Goal: Task Accomplishment & Management: Manage account settings

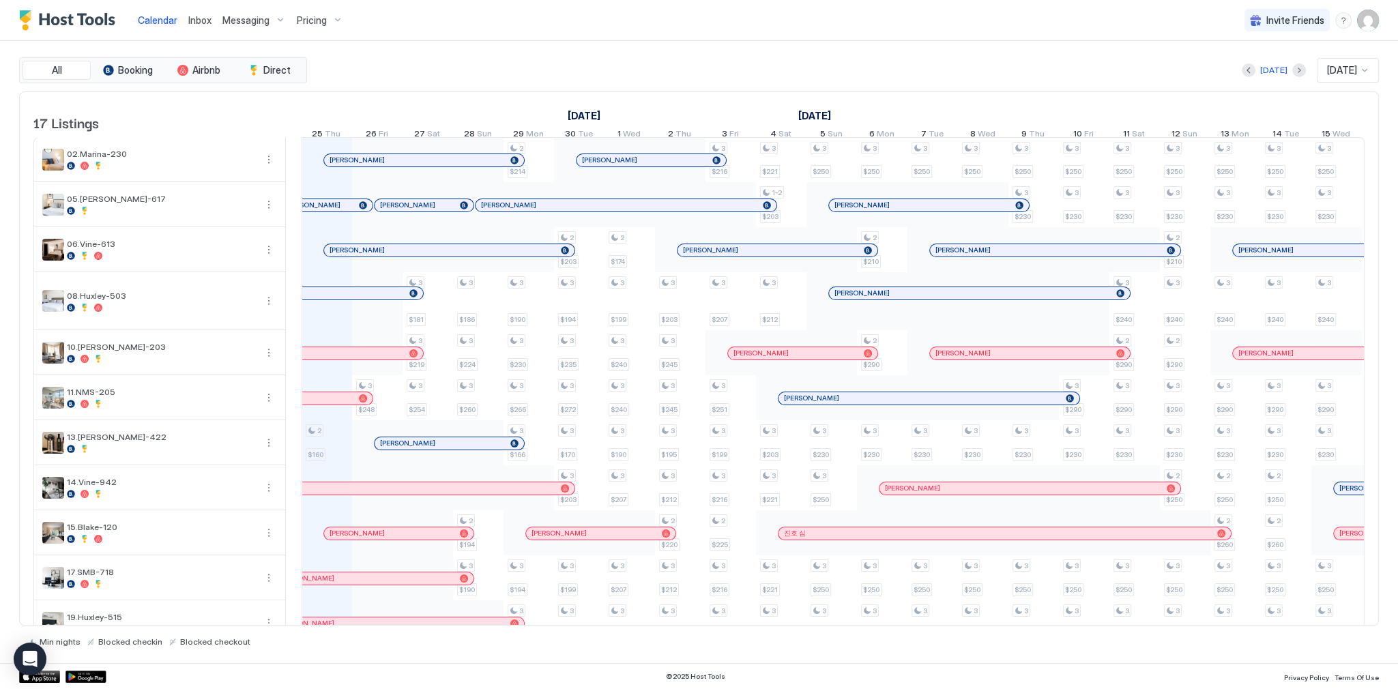
scroll to position [0, 758]
click at [721, 58] on div "[DATE] [DATE]" at bounding box center [844, 70] width 1069 height 25
click at [394, 539] on div at bounding box center [395, 533] width 11 height 11
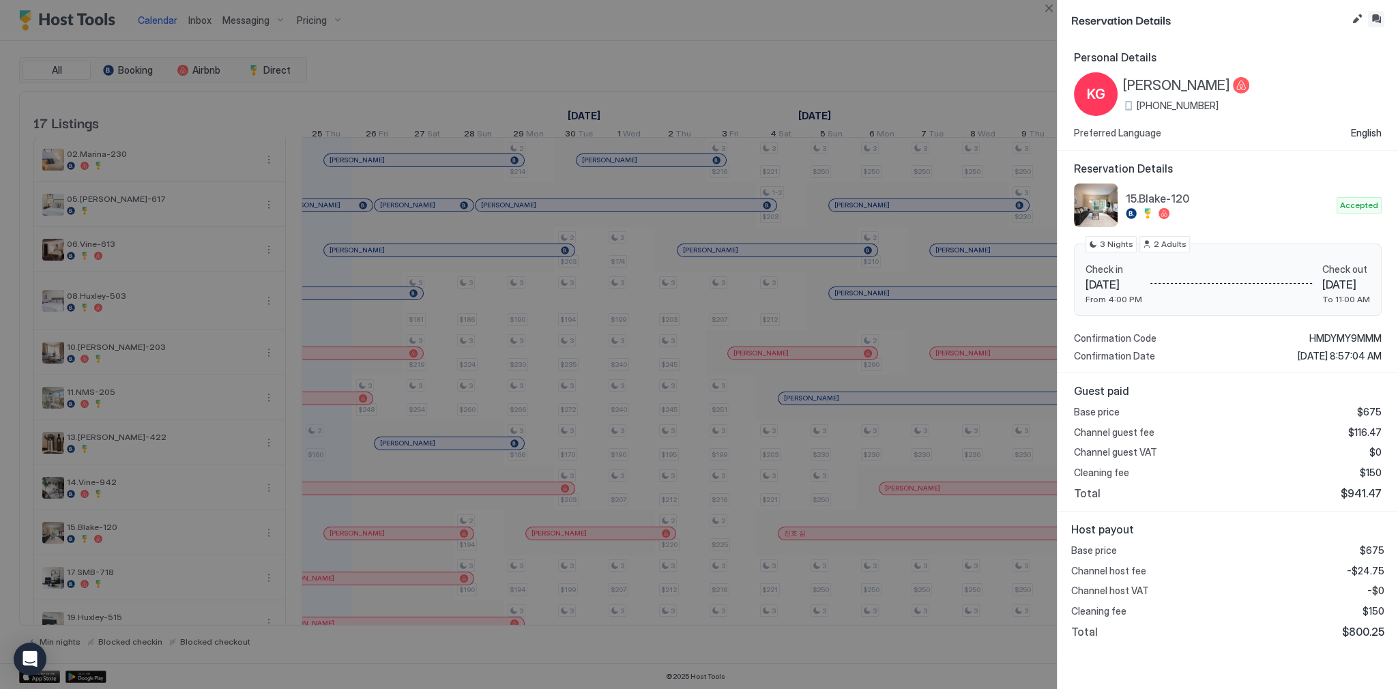
click at [1375, 20] on button "Inbox" at bounding box center [1376, 19] width 16 height 16
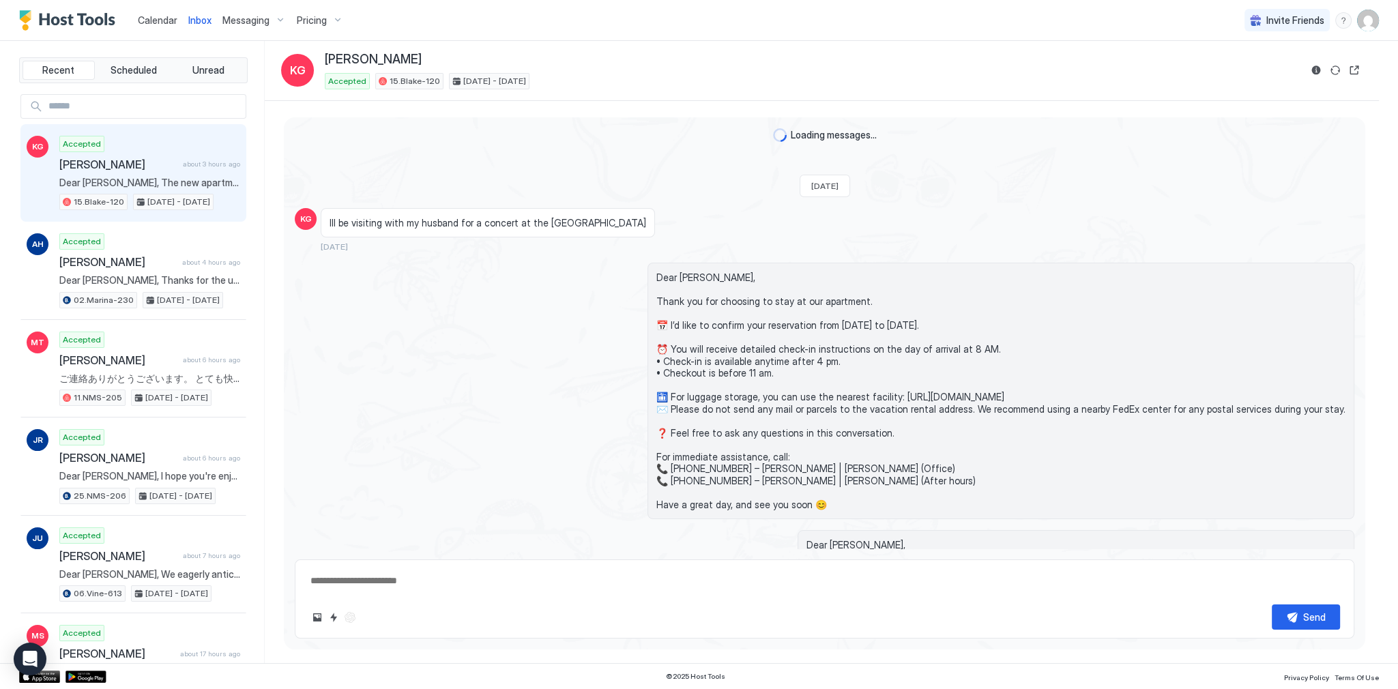
scroll to position [1667, 0]
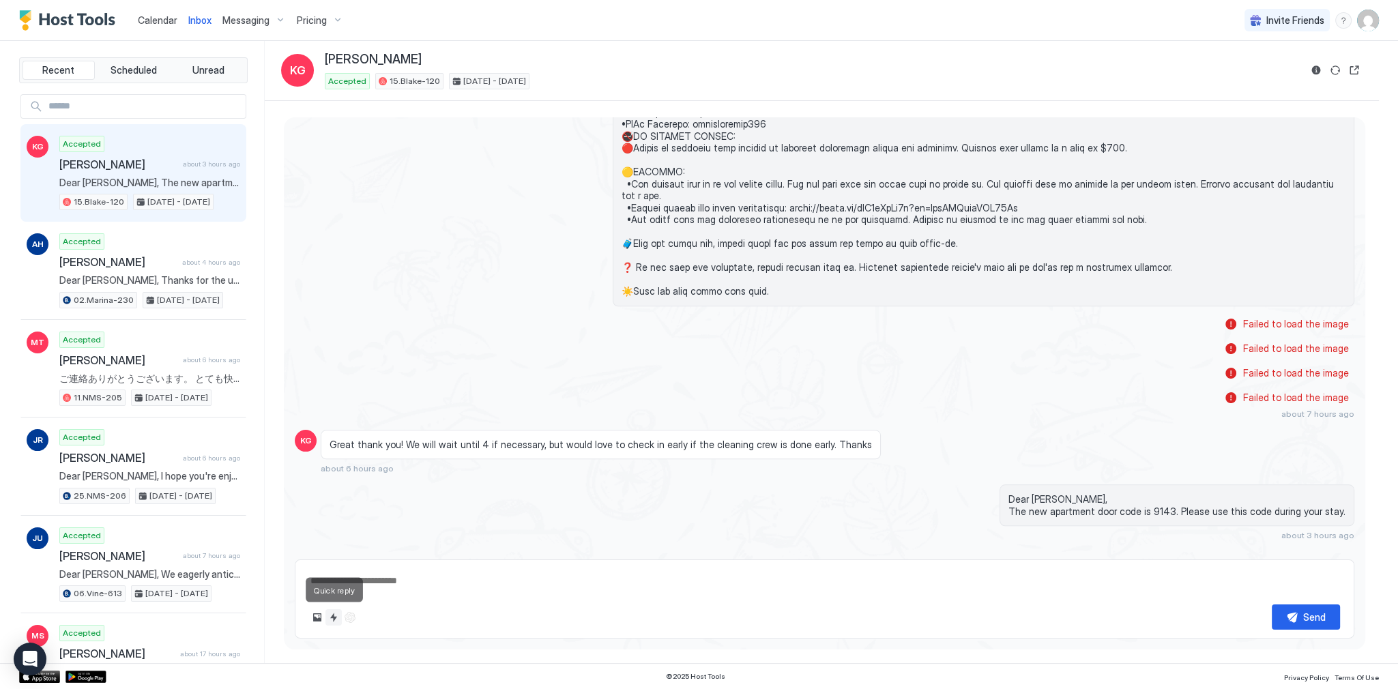
click at [332, 615] on button "Quick reply" at bounding box center [334, 617] width 16 height 16
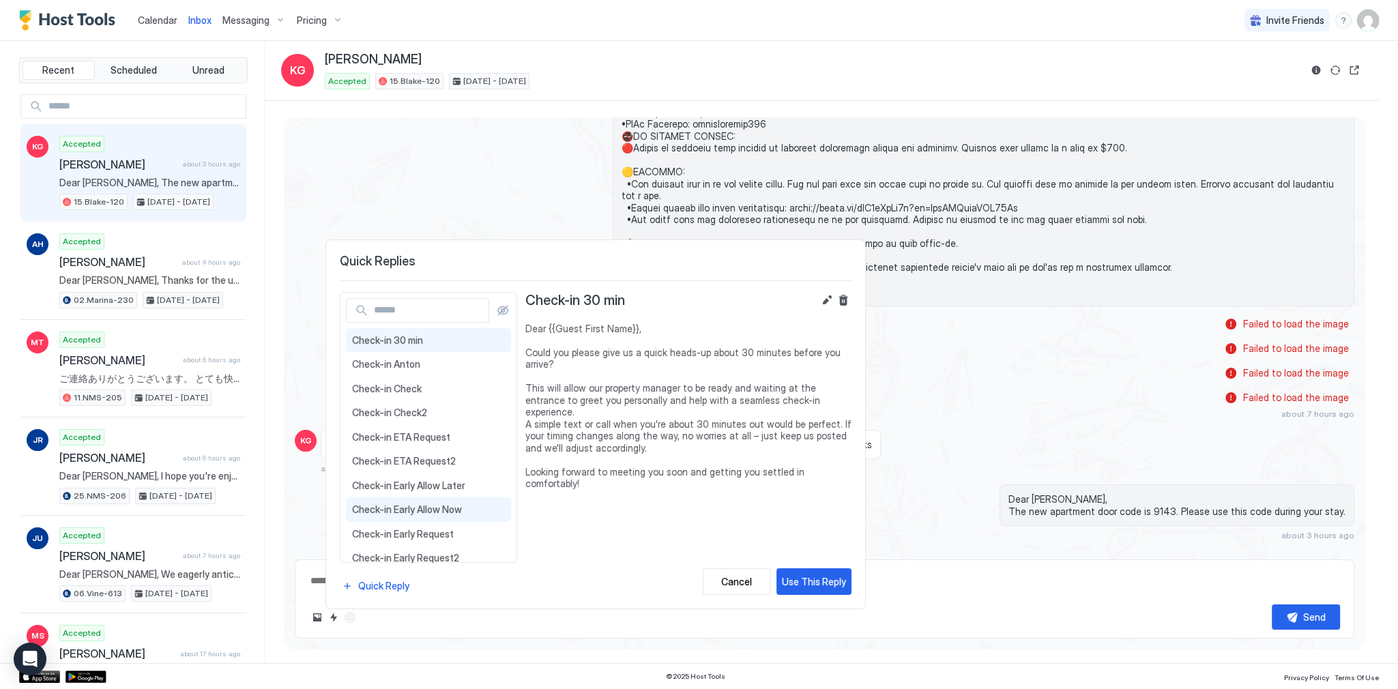
scroll to position [55, 0]
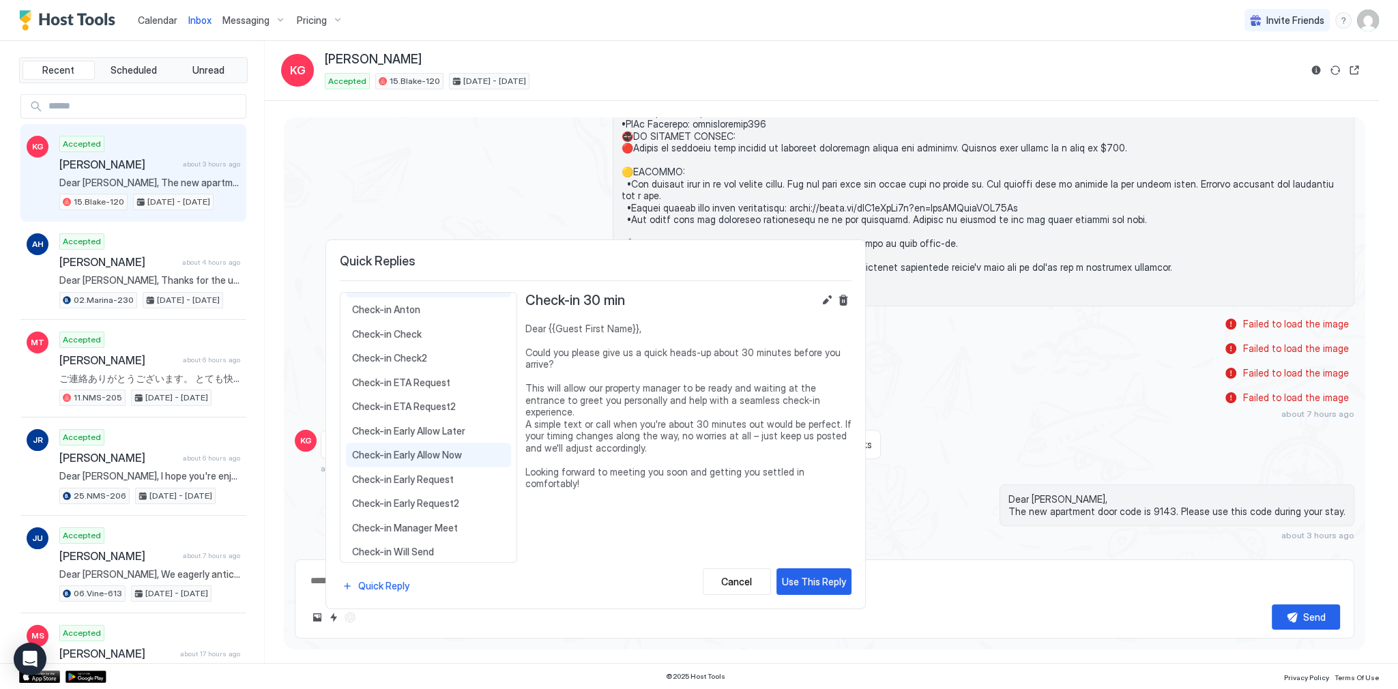
click at [448, 450] on span "Check-in Early Allow Now" at bounding box center [428, 455] width 153 height 12
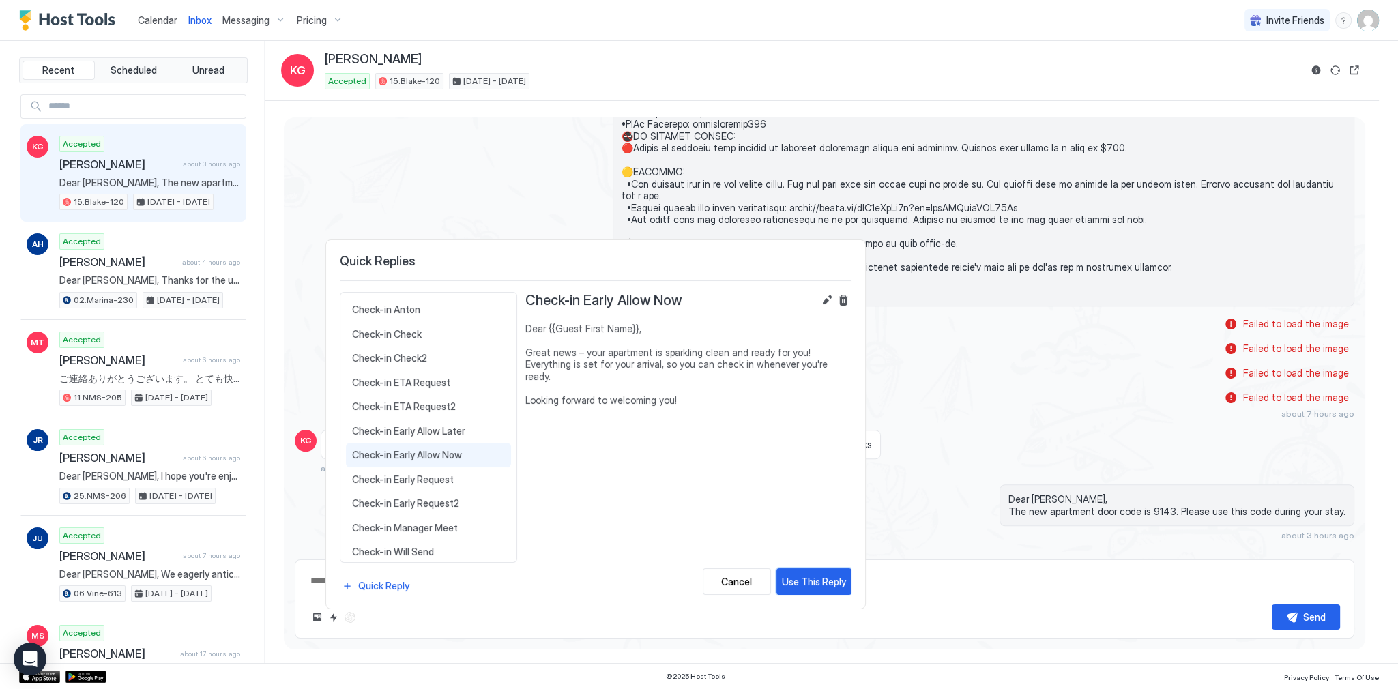
click at [805, 573] on button "Use This Reply" at bounding box center [814, 582] width 75 height 27
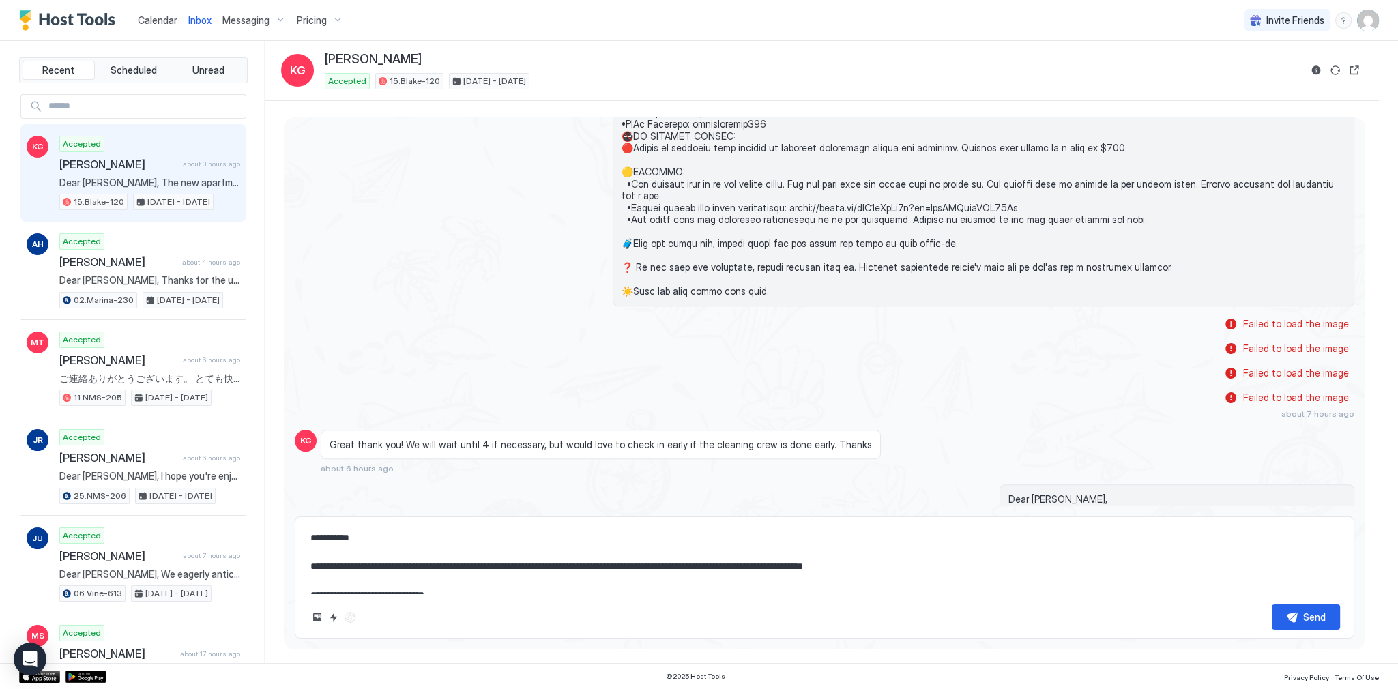
click at [803, 565] on textarea "**********" at bounding box center [824, 560] width 1031 height 68
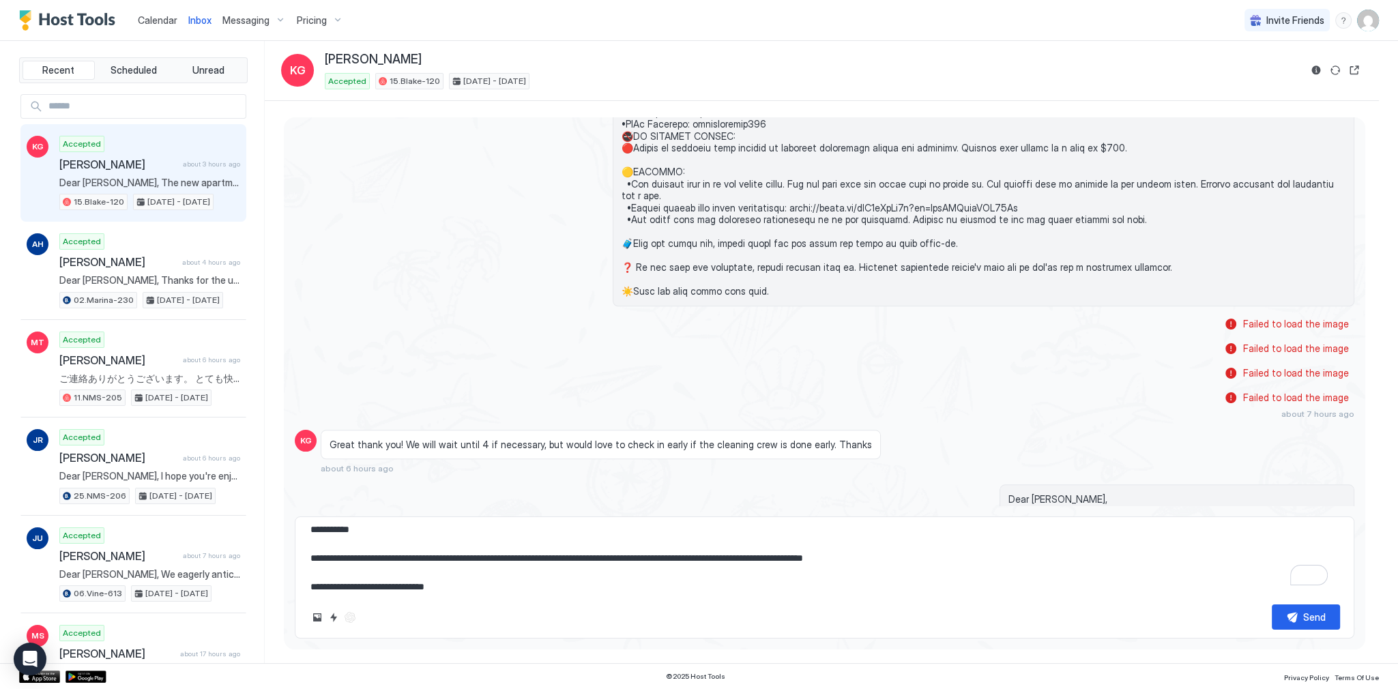
scroll to position [0, 0]
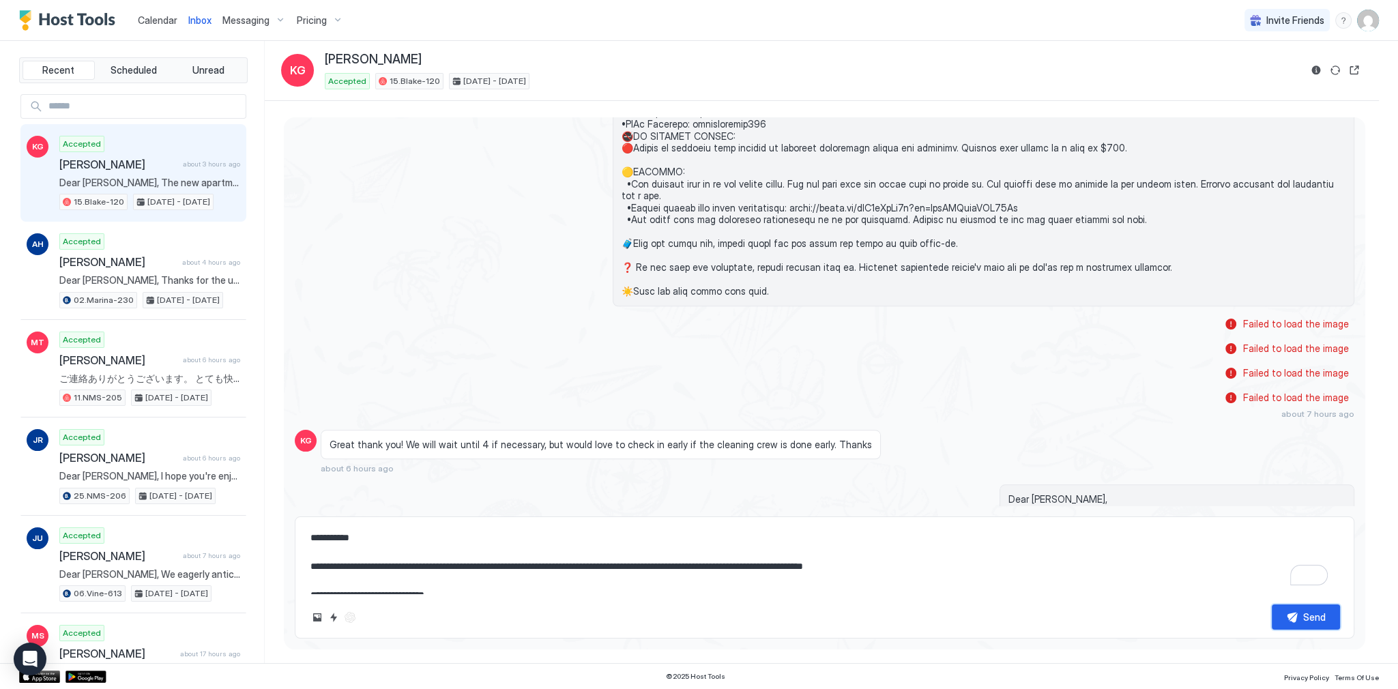
click at [1291, 620] on button "Send" at bounding box center [1306, 617] width 68 height 25
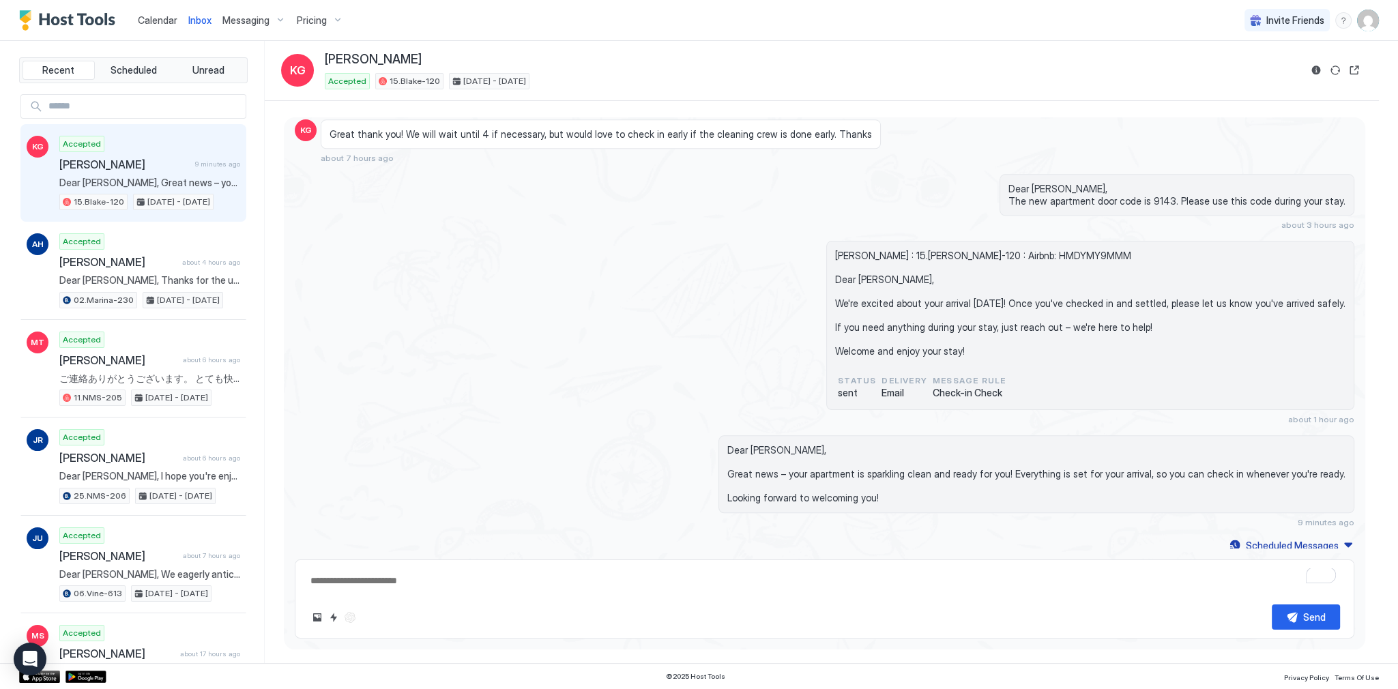
click at [680, 194] on div "Dear Kelly, The new apartment door code is 9143. Please use this code during yo…" at bounding box center [984, 202] width 742 height 56
click at [155, 16] on span "Calendar" at bounding box center [158, 20] width 40 height 12
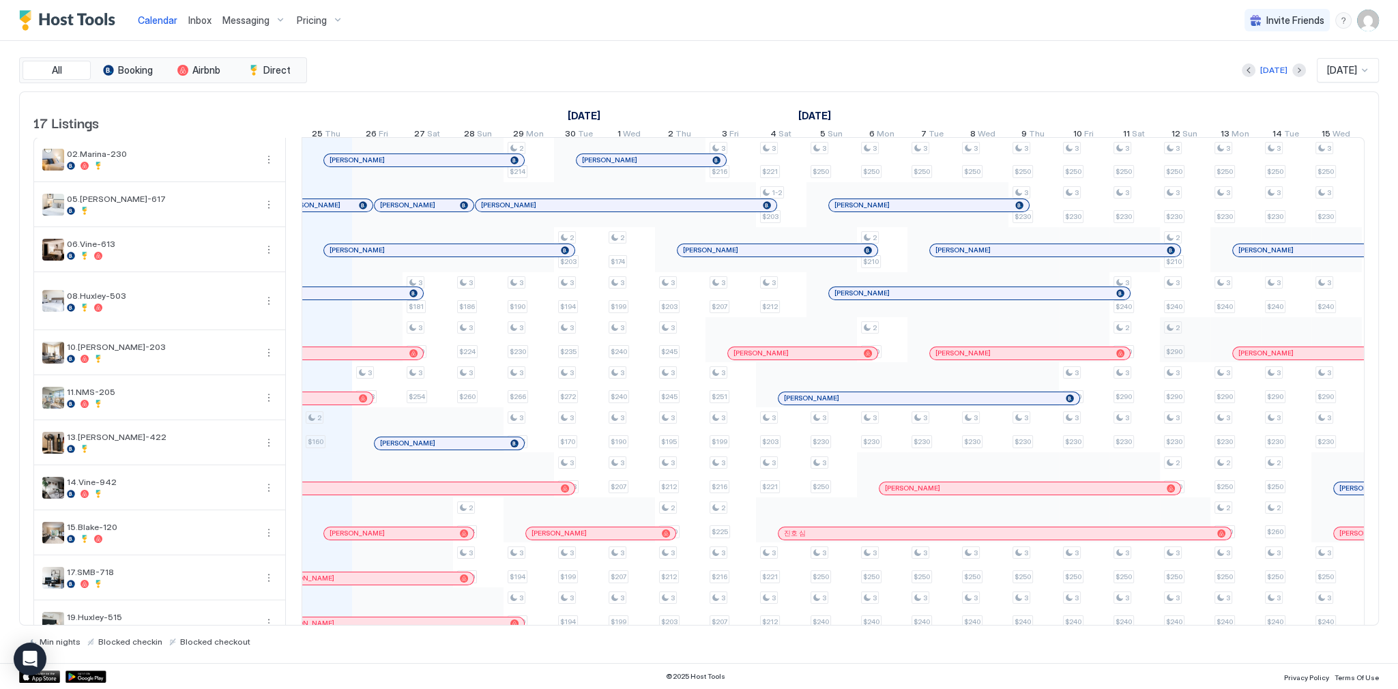
scroll to position [0, 758]
click at [459, 87] on div "All Booking Airbnb Direct Today Sep 2025 17 Listings September 2025 October 202…" at bounding box center [699, 352] width 1360 height 590
click at [513, 64] on div "[DATE] [DATE]" at bounding box center [844, 70] width 1069 height 25
click at [655, 55] on div "All Booking Airbnb Direct Today Sep 2025 17 Listings September 2025 October 202…" at bounding box center [699, 352] width 1360 height 622
click at [901, 46] on div "All Booking Airbnb Direct Today Sep 2025 17 Listings September 2025 October 202…" at bounding box center [699, 352] width 1360 height 622
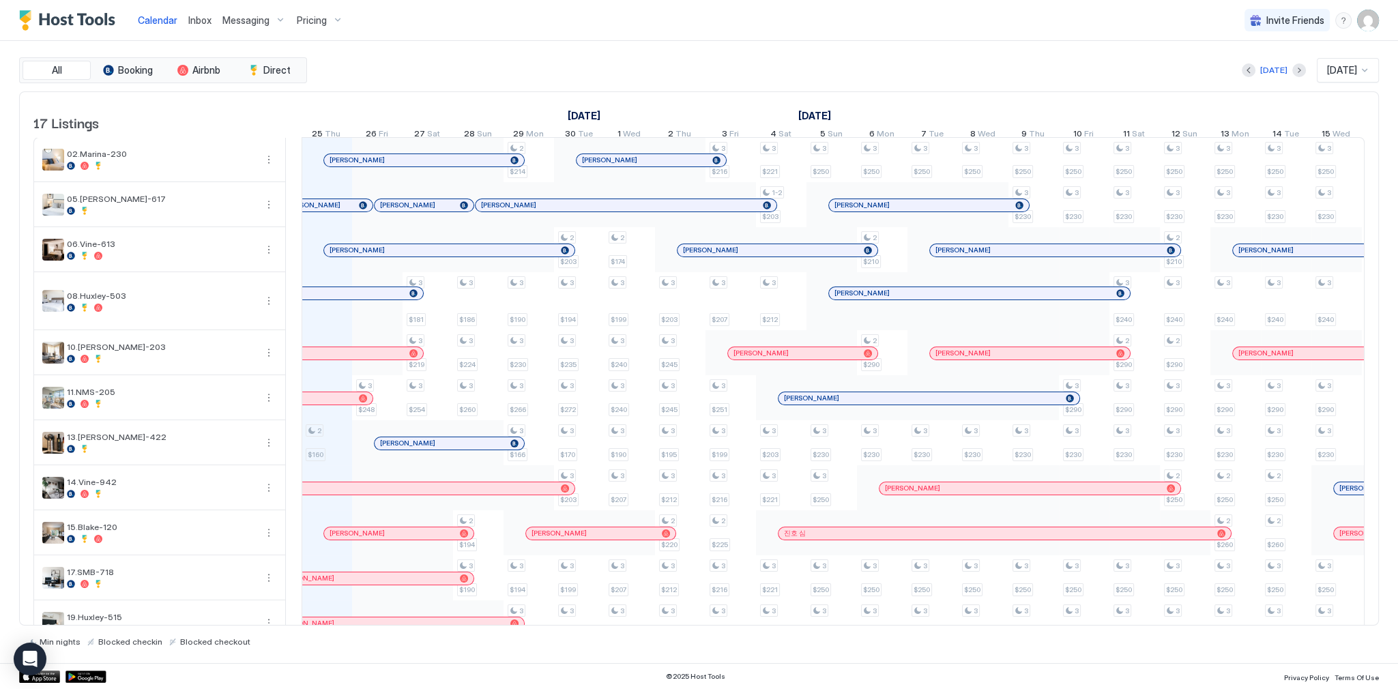
click at [784, 35] on div "Calendar Inbox Messaging Pricing Invite Friends SG" at bounding box center [699, 20] width 1398 height 41
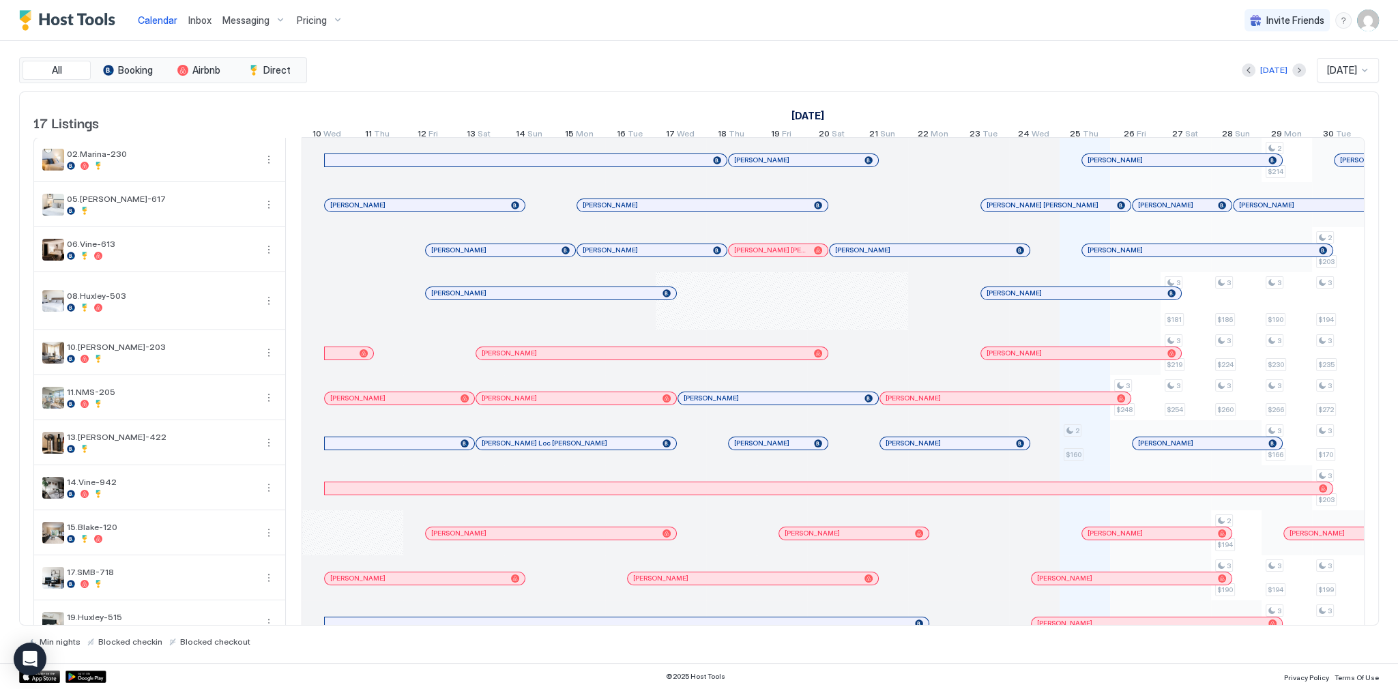
scroll to position [0, 758]
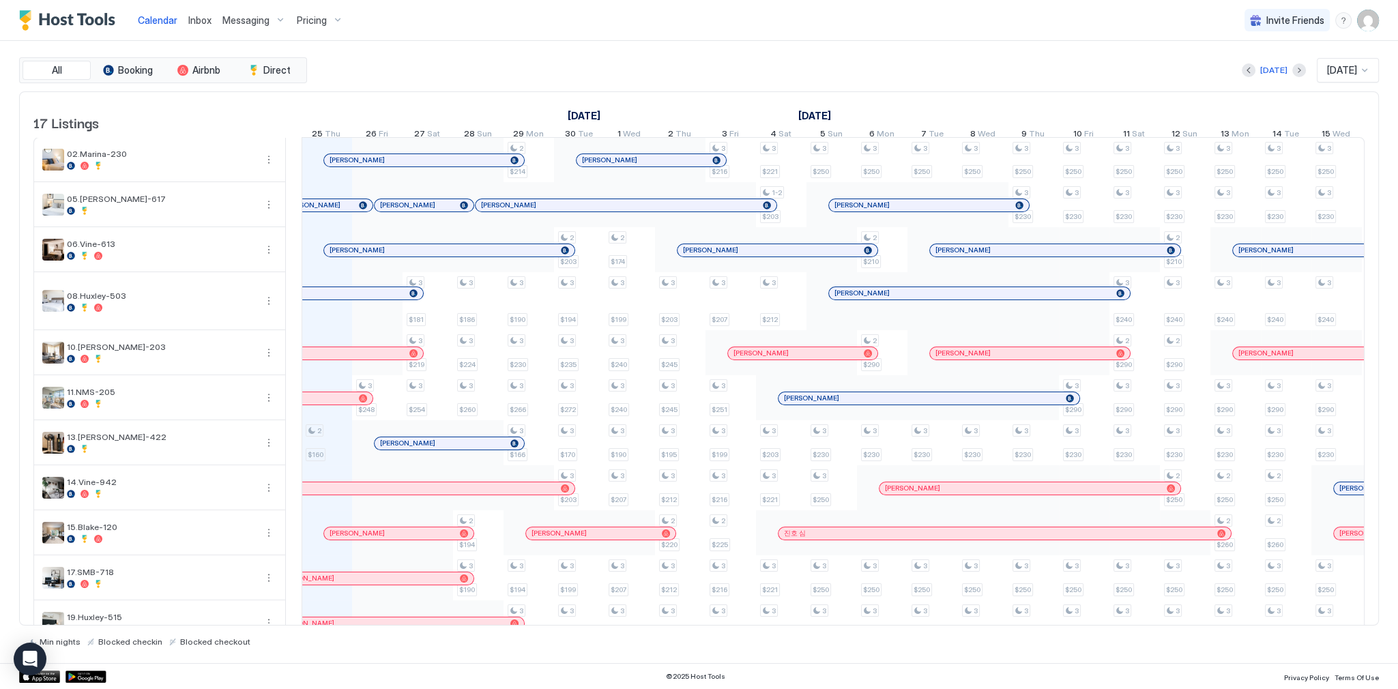
click at [1365, 23] on img "User profile" at bounding box center [1369, 21] width 22 height 22
click at [1274, 83] on div "Settings" at bounding box center [1291, 77] width 173 height 24
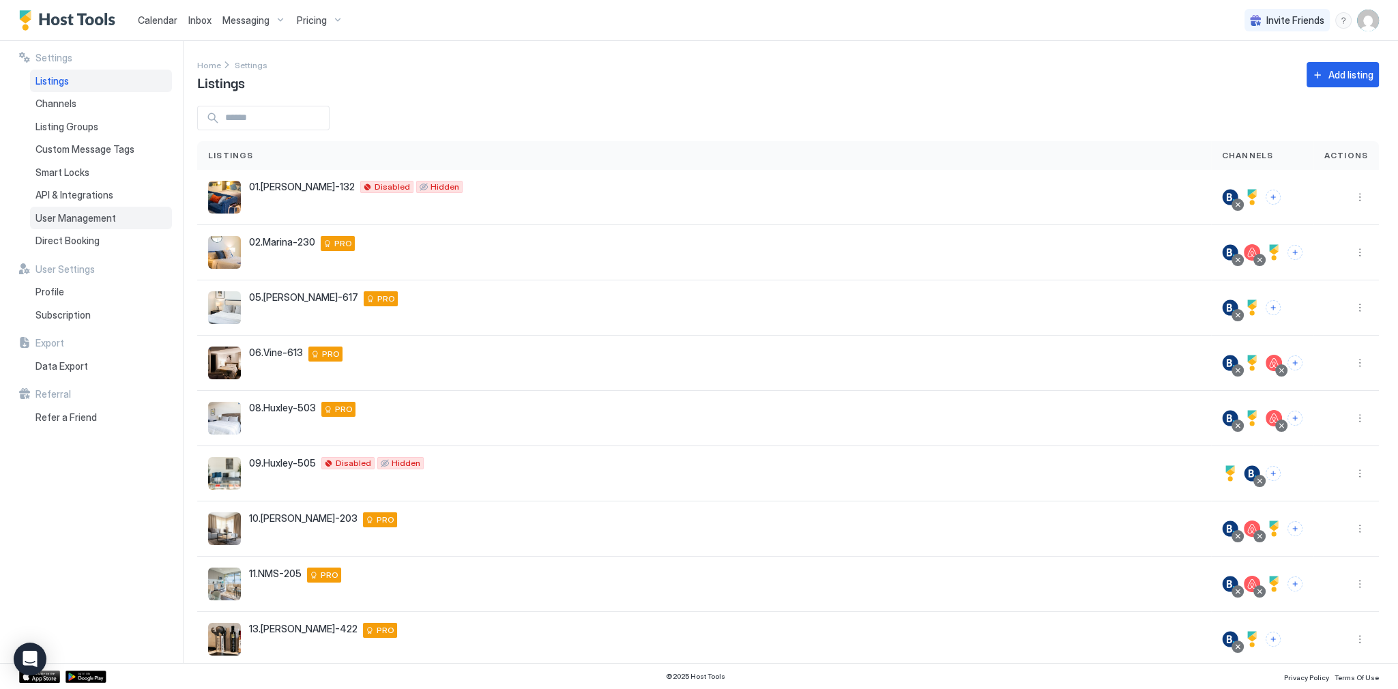
click at [89, 227] on div "User Management" at bounding box center [101, 218] width 142 height 23
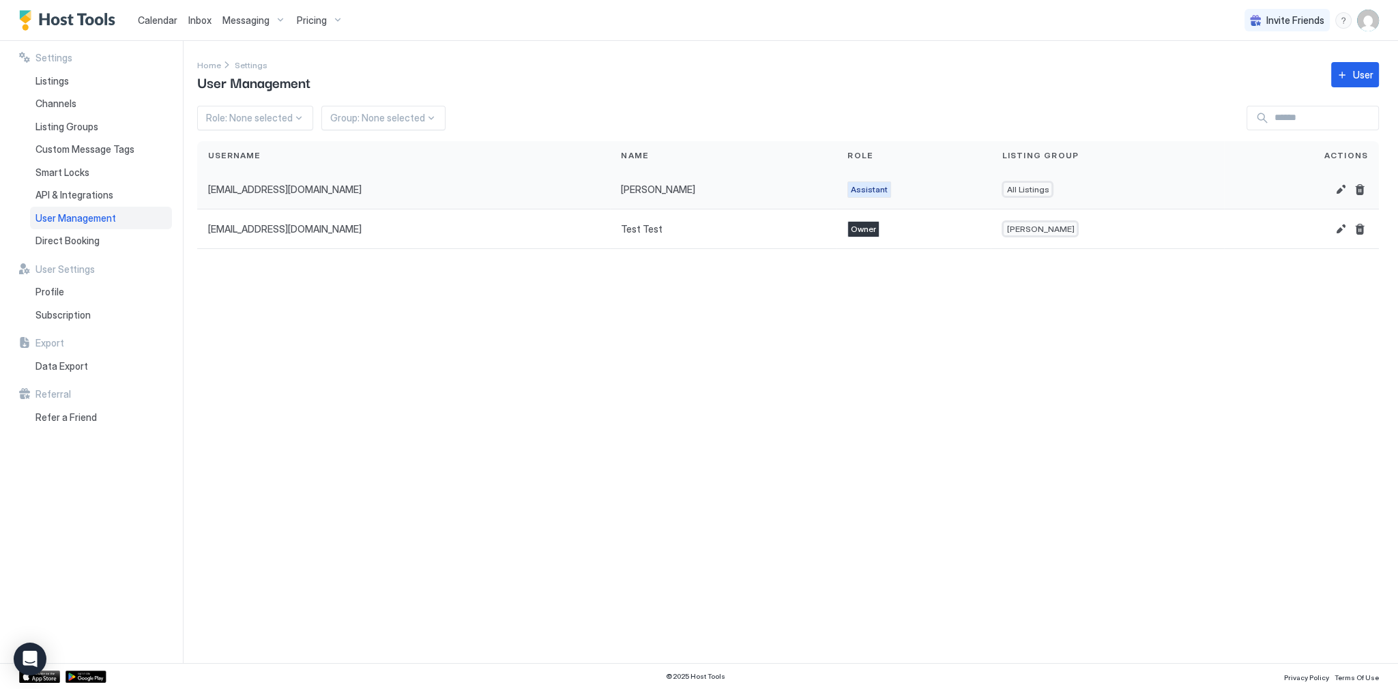
click at [1335, 187] on button "Edit" at bounding box center [1341, 190] width 16 height 16
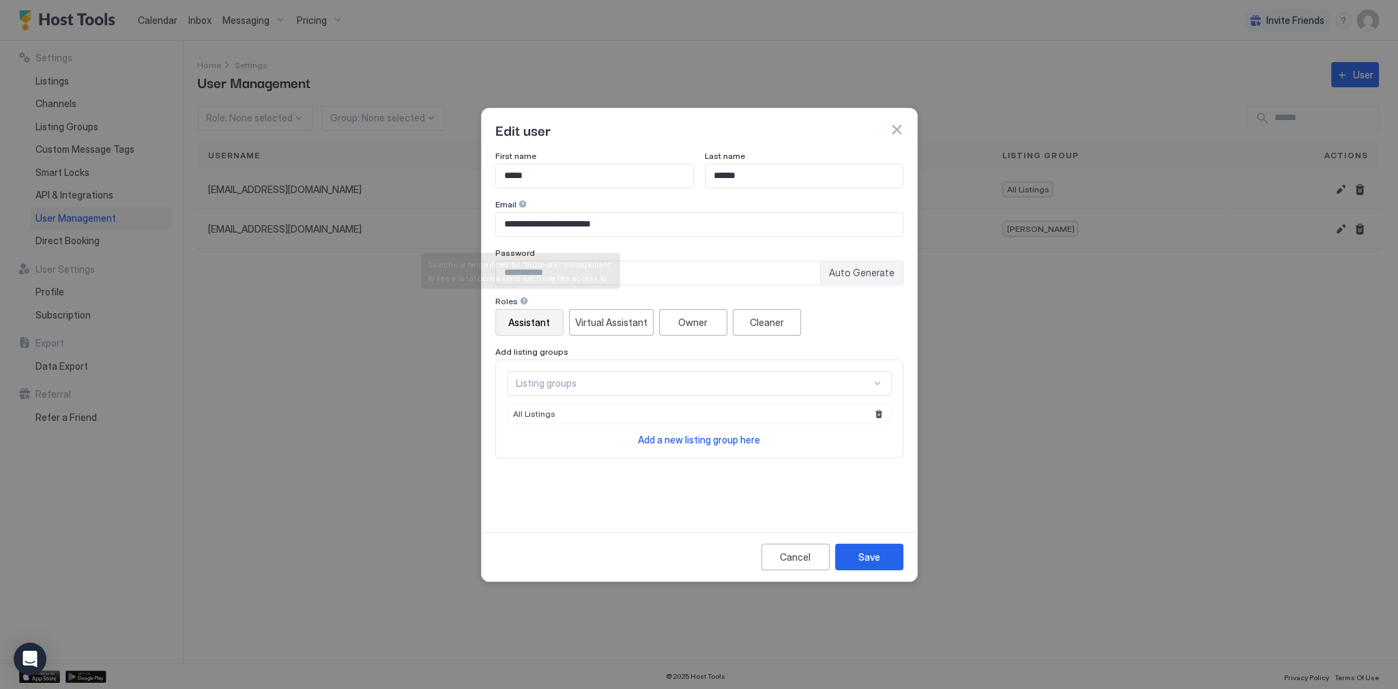
click at [524, 302] on div at bounding box center [524, 301] width 10 height 10
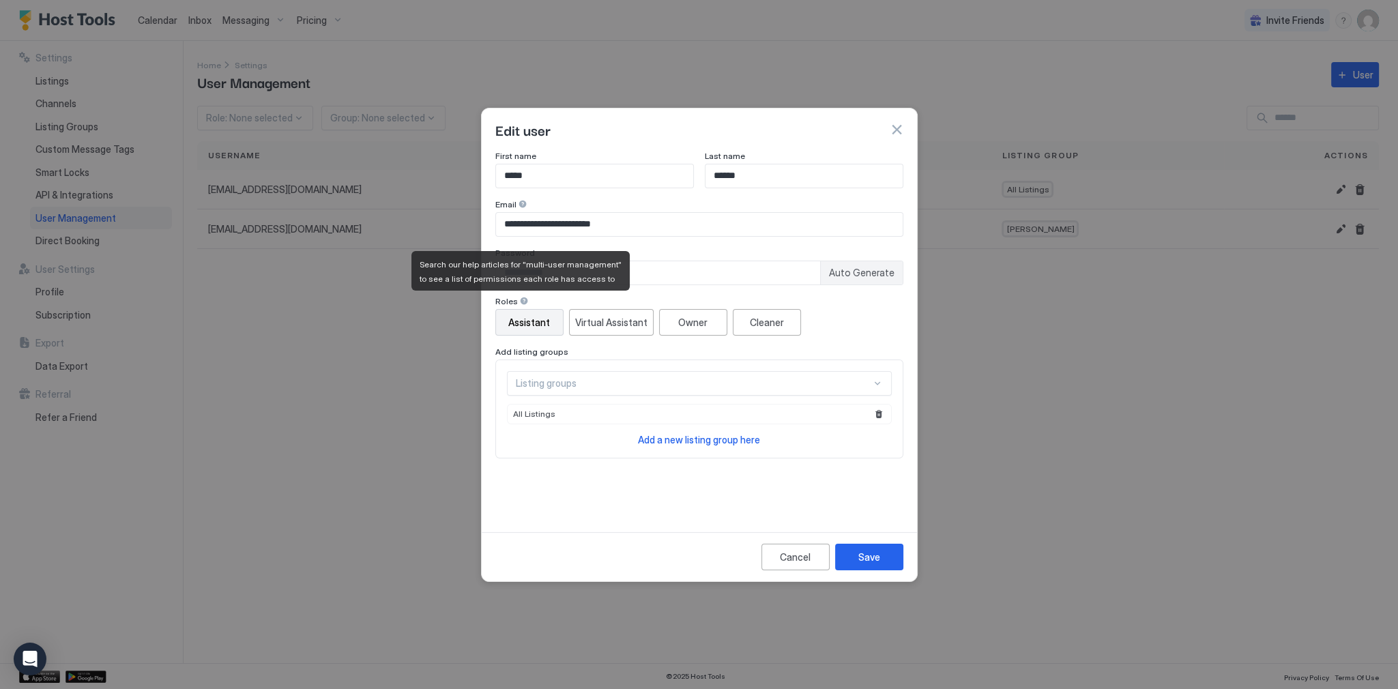
click at [524, 302] on div at bounding box center [524, 301] width 10 height 10
click at [557, 268] on span "Search our help articles for "multi-user management" to see a list of permissio…" at bounding box center [522, 271] width 204 height 25
click at [577, 265] on span "Search our help articles for "multi-user management" to see a list of permissio…" at bounding box center [522, 271] width 204 height 25
drag, startPoint x: 577, startPoint y: 265, endPoint x: 526, endPoint y: 267, distance: 51.2
click at [526, 267] on span "Search our help articles for "multi-user management" to see a list of permissio…" at bounding box center [522, 271] width 204 height 25
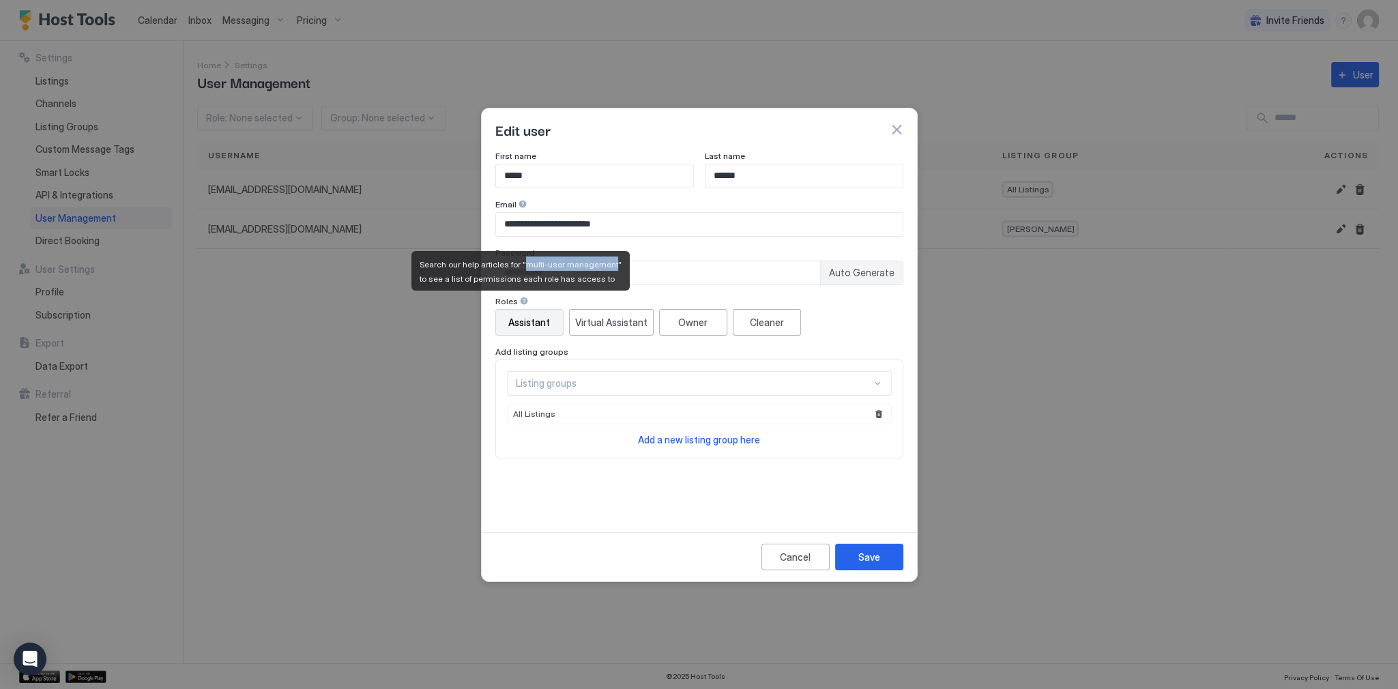
copy span "multi-user management"
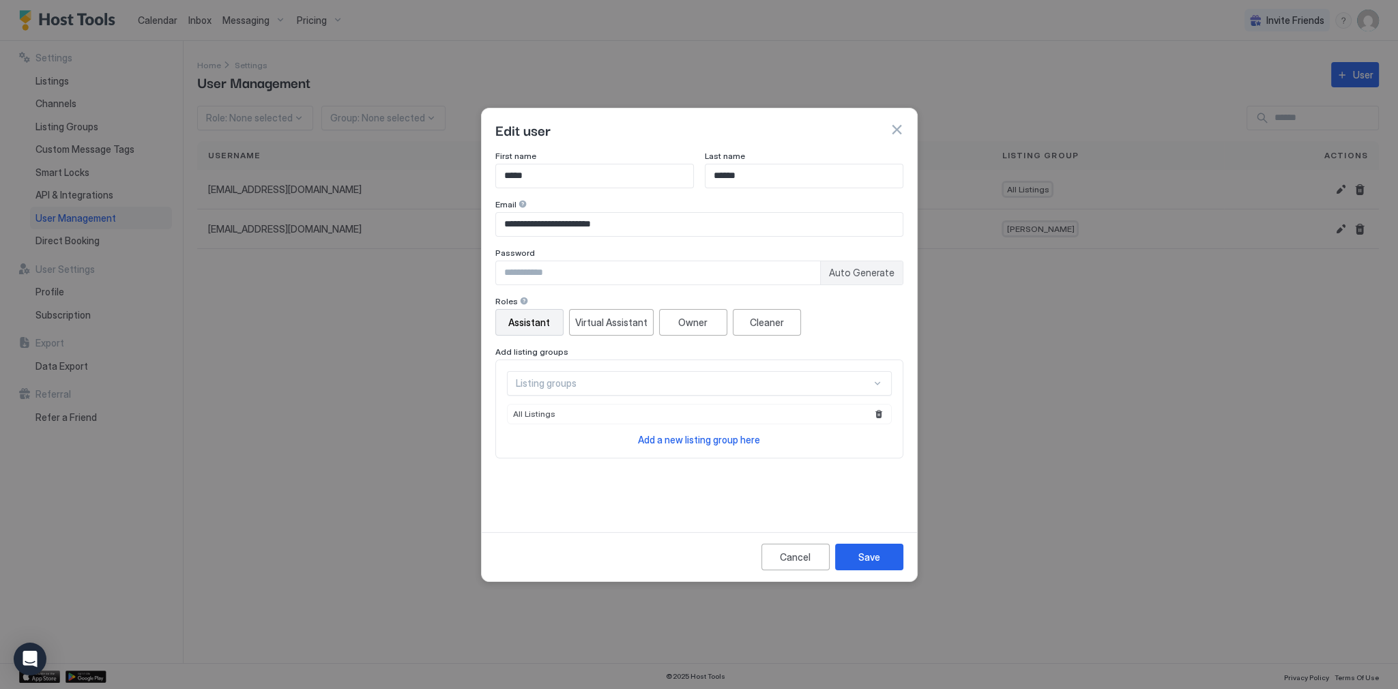
click at [892, 135] on button "button" at bounding box center [897, 130] width 14 height 14
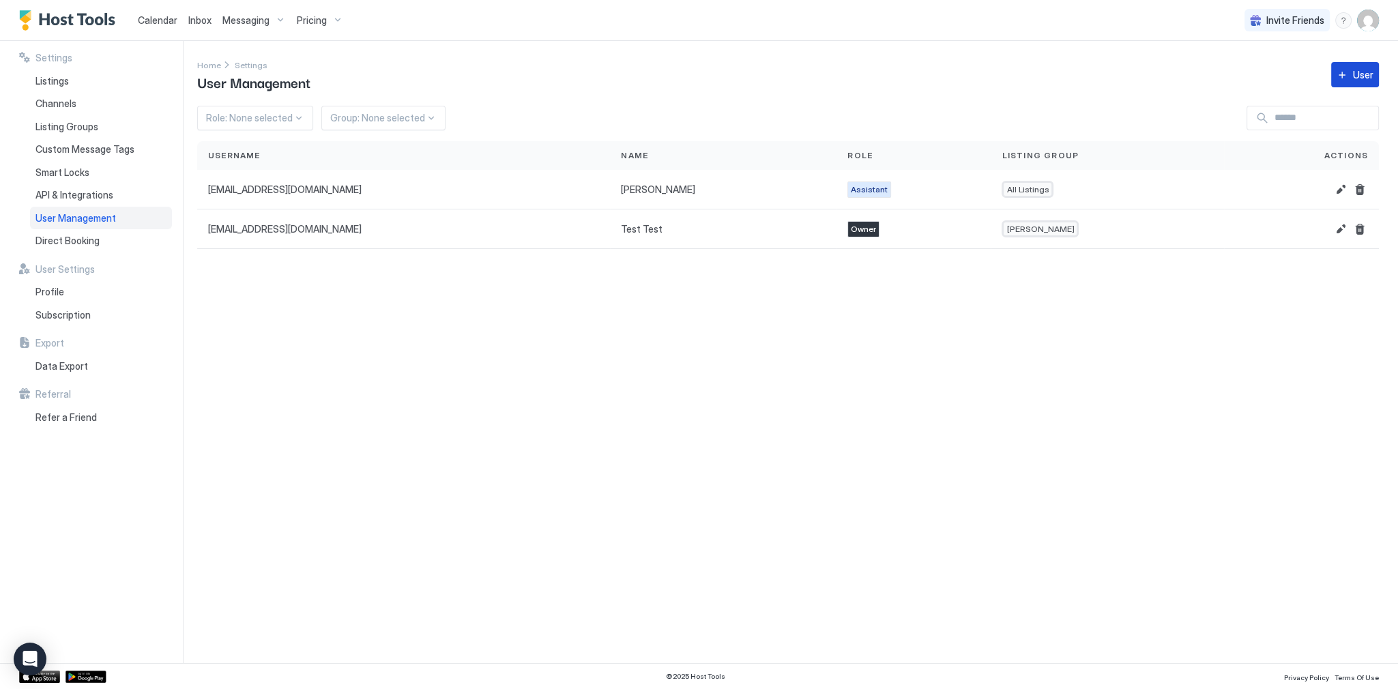
click at [1351, 77] on button "User" at bounding box center [1356, 74] width 48 height 25
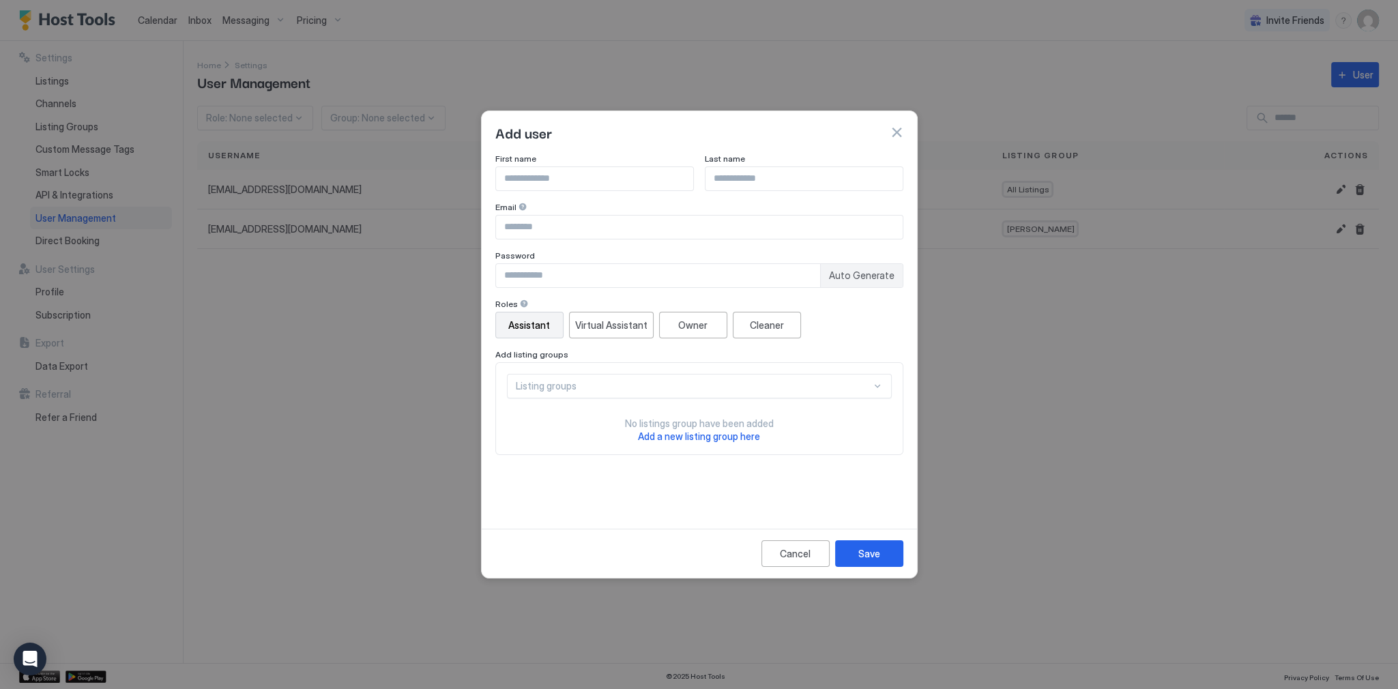
click at [601, 184] on input "Input Field" at bounding box center [594, 178] width 197 height 23
type input "********"
click at [789, 197] on div "First name ******** Last name Email Password Auto Generate" at bounding box center [700, 221] width 408 height 134
click at [794, 183] on input "Input Field" at bounding box center [804, 178] width 197 height 23
type input "**********"
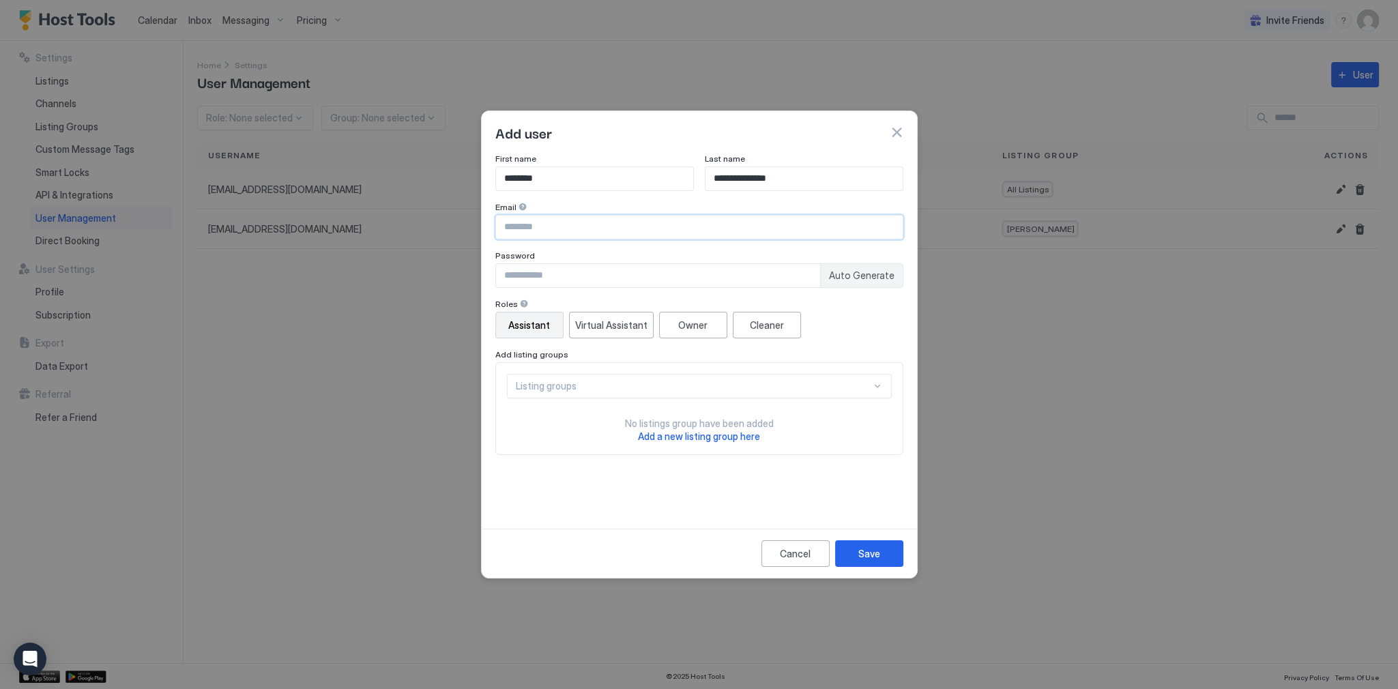
click at [631, 234] on input "Input Field" at bounding box center [699, 227] width 407 height 23
click at [674, 245] on div "**********" at bounding box center [700, 221] width 408 height 134
click at [661, 227] on input "Input Field" at bounding box center [699, 227] width 407 height 23
paste input "**********"
type input "**********"
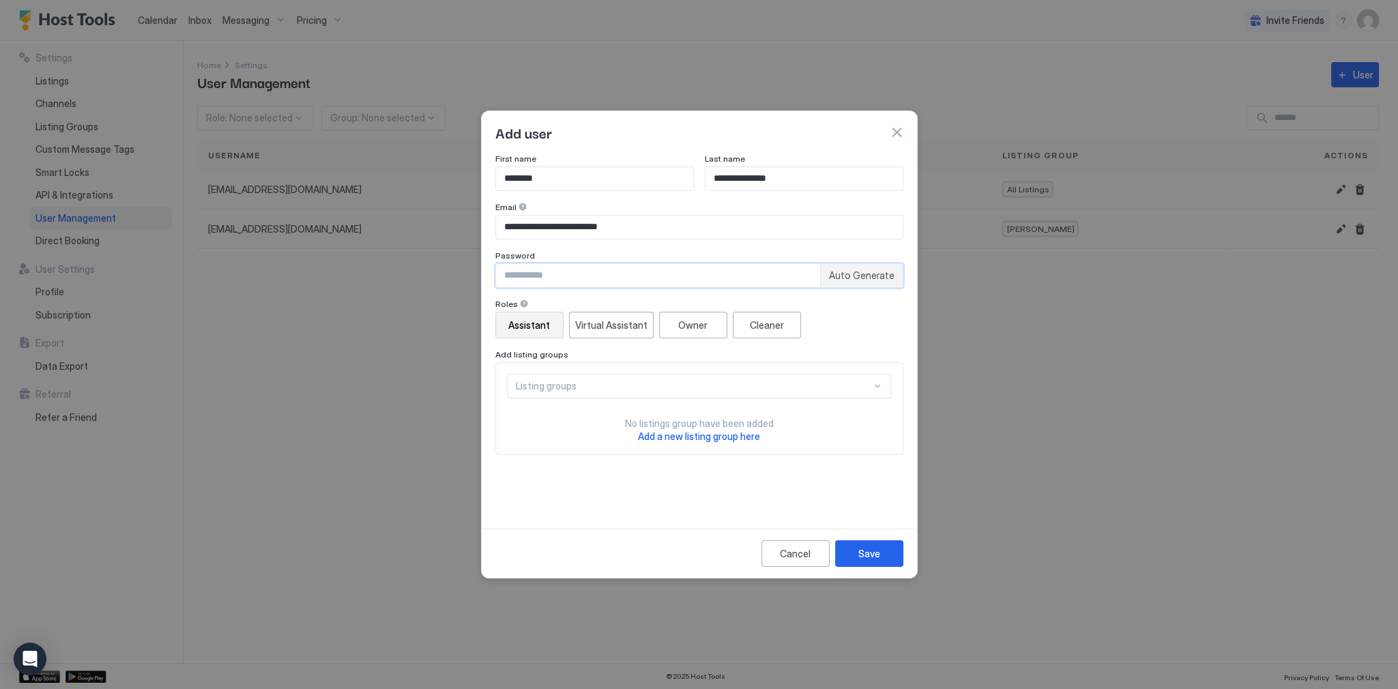
click at [779, 278] on input "Input Field" at bounding box center [658, 275] width 324 height 23
click at [868, 281] on span "Auto Generate" at bounding box center [862, 276] width 66 height 12
type input "********"
click at [707, 276] on input "********" at bounding box center [658, 275] width 324 height 23
click at [623, 221] on input "**********" at bounding box center [699, 227] width 407 height 23
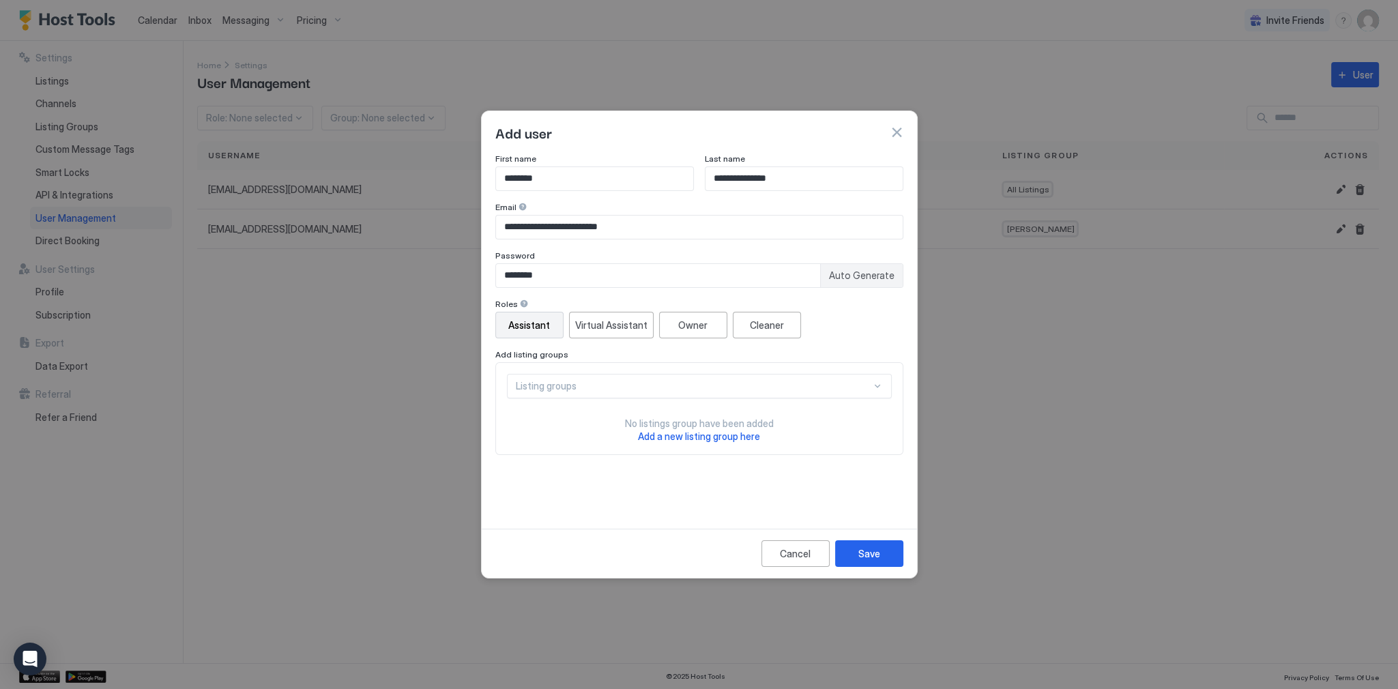
click at [723, 399] on div "Listing groups No listings group have been added Add a new listing group here" at bounding box center [699, 409] width 385 height 70
click at [691, 377] on div "Listing groups" at bounding box center [699, 386] width 385 height 25
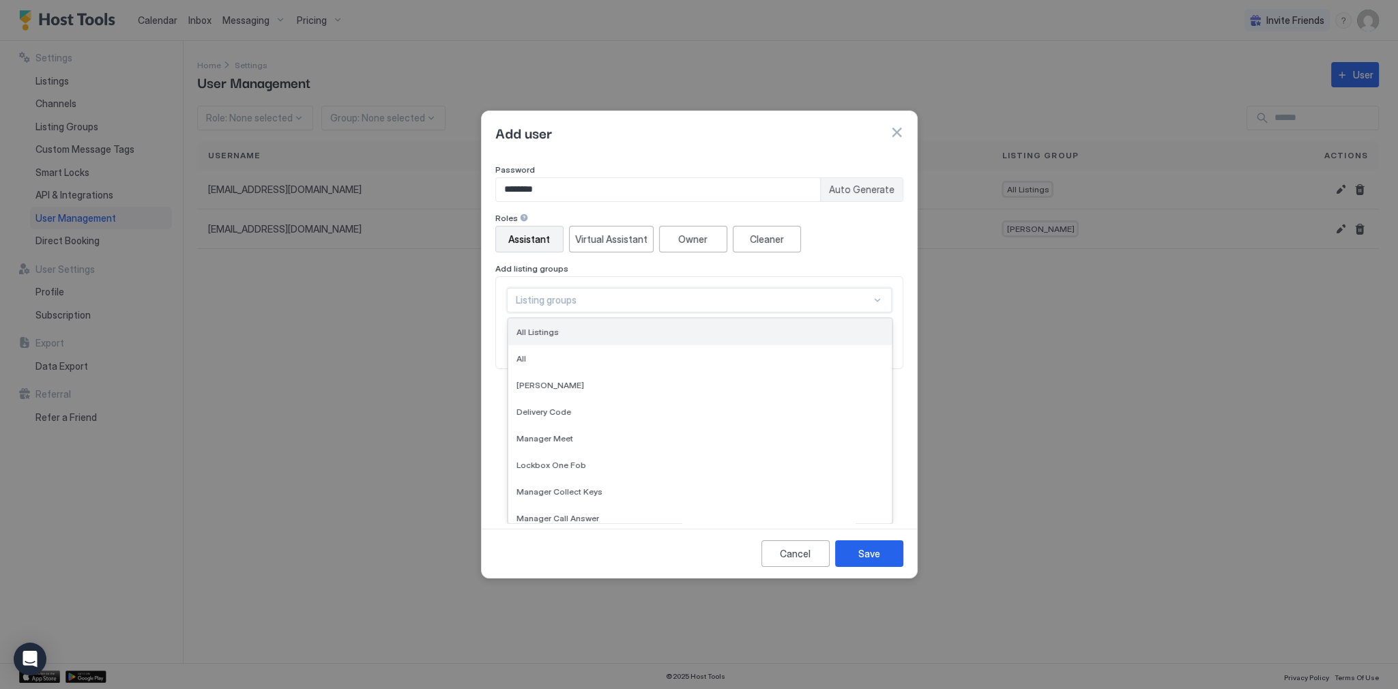
click at [644, 330] on div "All Listings" at bounding box center [700, 332] width 367 height 10
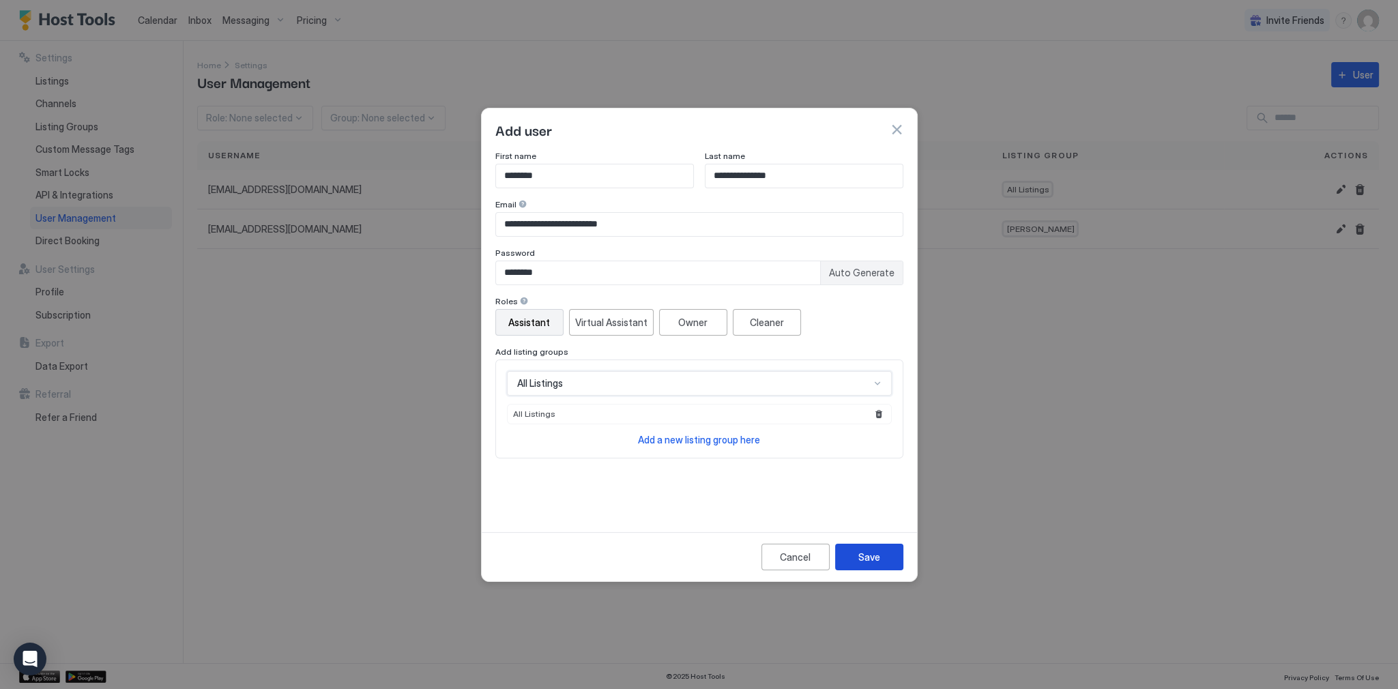
click at [874, 551] on div "Save" at bounding box center [870, 557] width 22 height 14
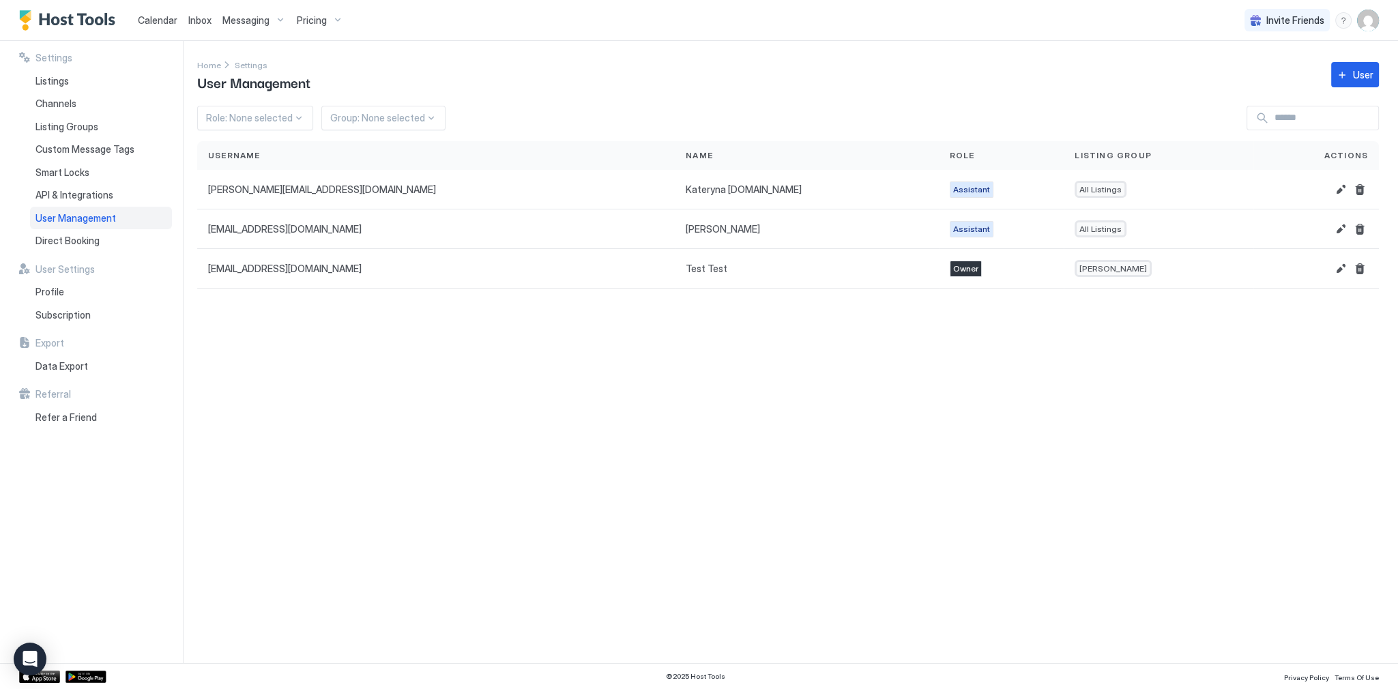
drag, startPoint x: 500, startPoint y: 463, endPoint x: 560, endPoint y: 425, distance: 71.2
click at [500, 463] on div "Settings Home Settings User Management User Role: None selected Group: None sel…" at bounding box center [797, 352] width 1201 height 622
click at [1341, 187] on button "Edit" at bounding box center [1341, 190] width 16 height 16
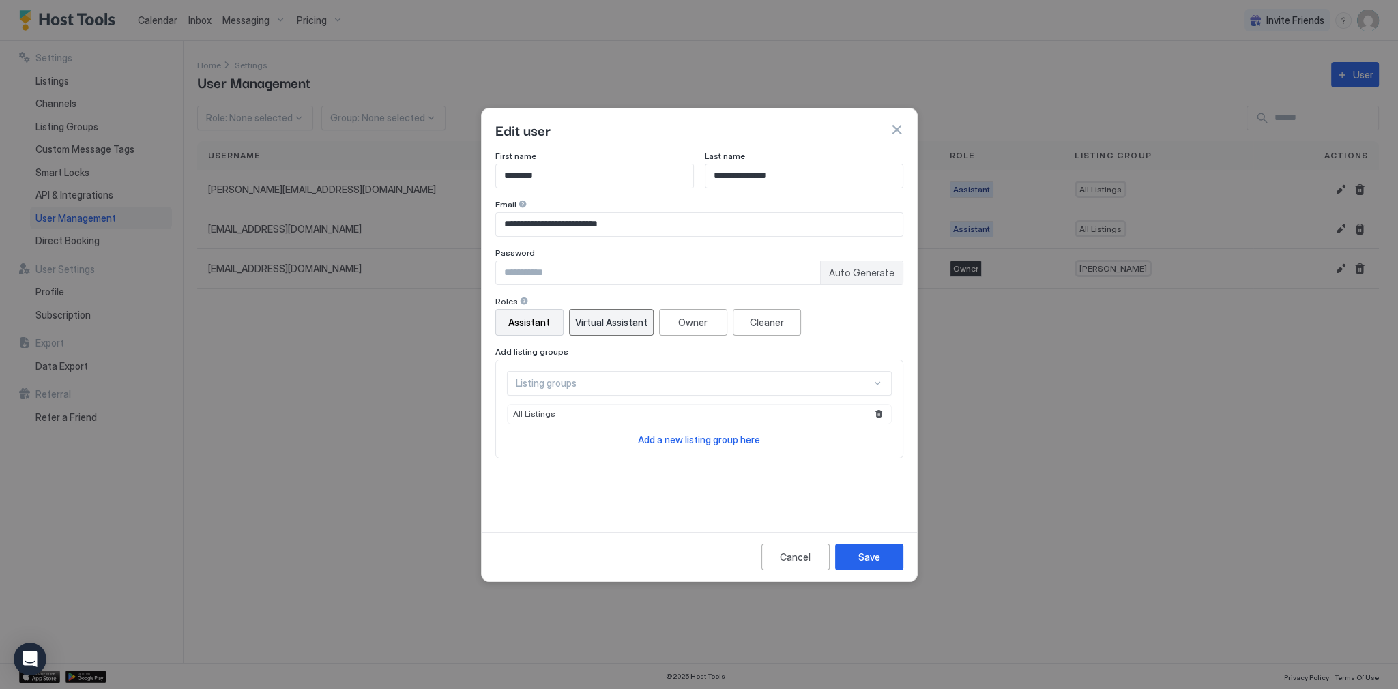
click at [590, 321] on div "Virtual Assistant" at bounding box center [611, 322] width 72 height 14
click at [873, 565] on button "Save" at bounding box center [869, 557] width 68 height 27
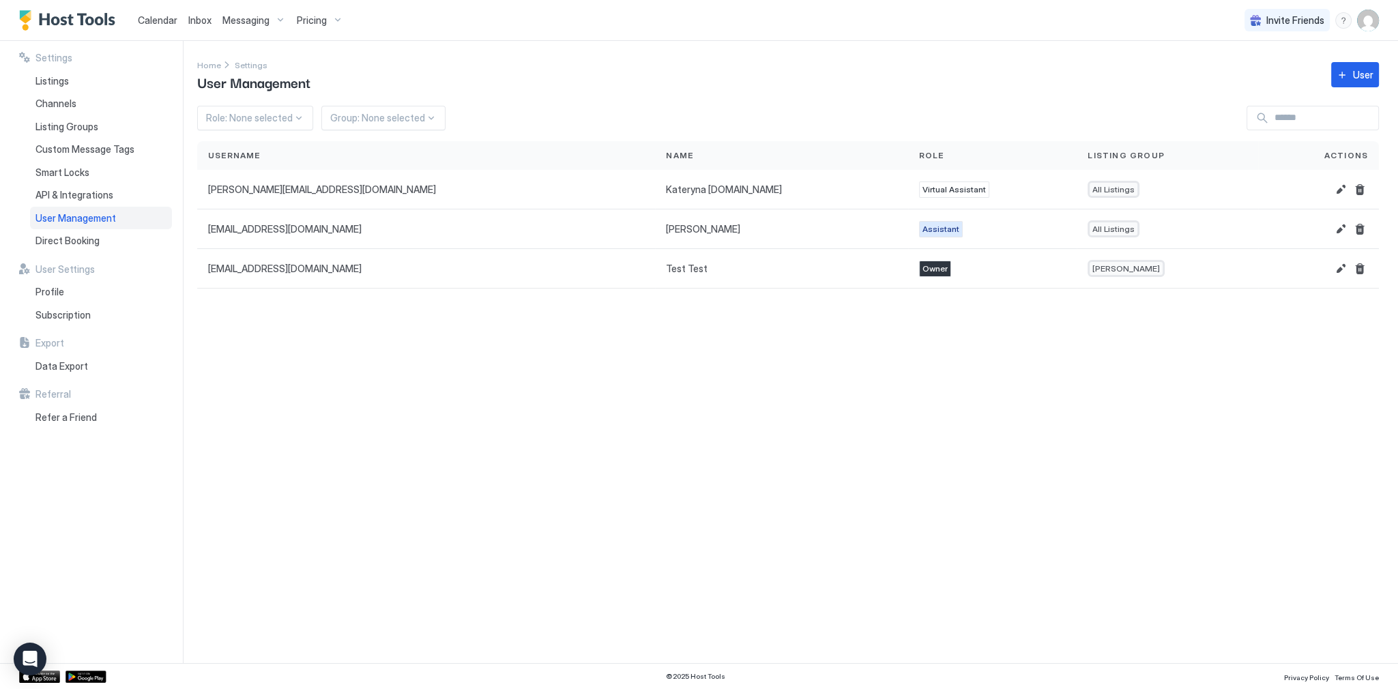
click at [983, 389] on div "Settings Home Settings User Management User Role: None selected Group: None sel…" at bounding box center [797, 352] width 1201 height 622
click at [778, 85] on div "Home Settings User Management User" at bounding box center [788, 74] width 1182 height 35
drag, startPoint x: 814, startPoint y: 74, endPoint x: 810, endPoint y: 83, distance: 9.5
click at [810, 83] on div "Home Settings User Management User" at bounding box center [788, 74] width 1182 height 35
click at [1365, 188] on button "Delete" at bounding box center [1360, 190] width 16 height 16
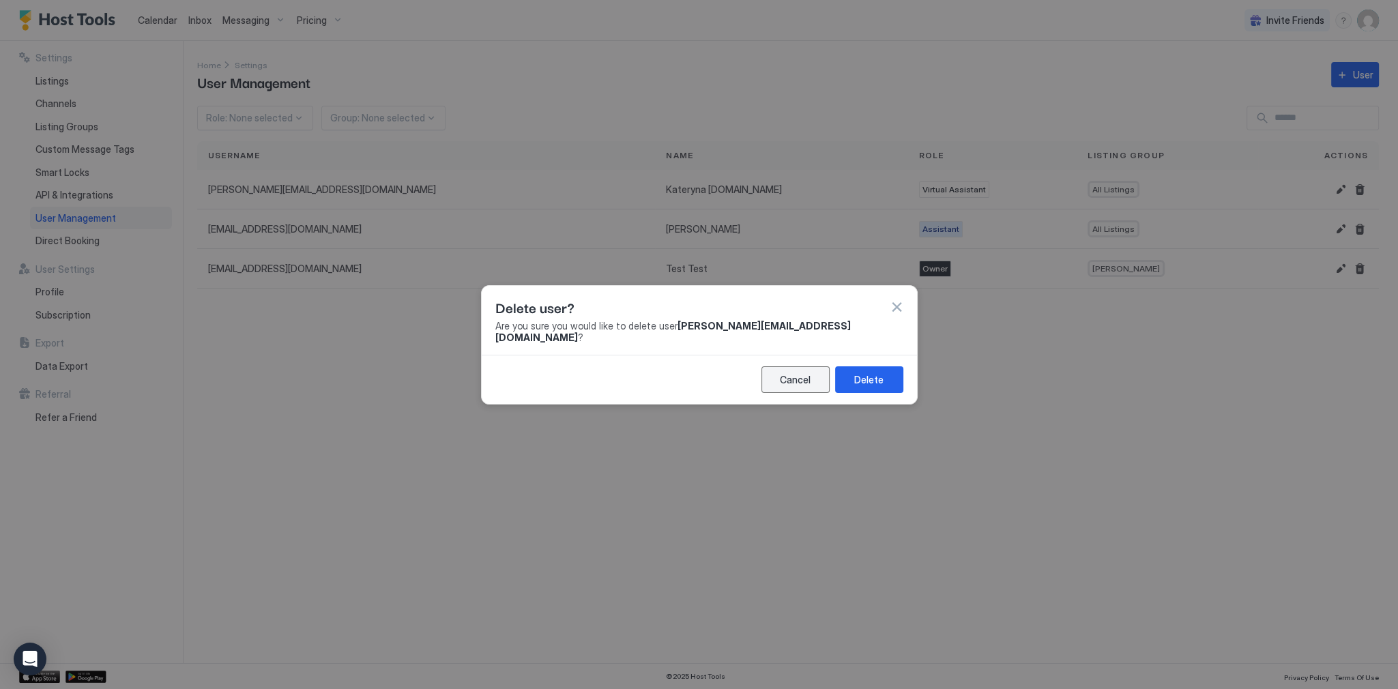
click at [819, 375] on button "Cancel" at bounding box center [796, 380] width 68 height 27
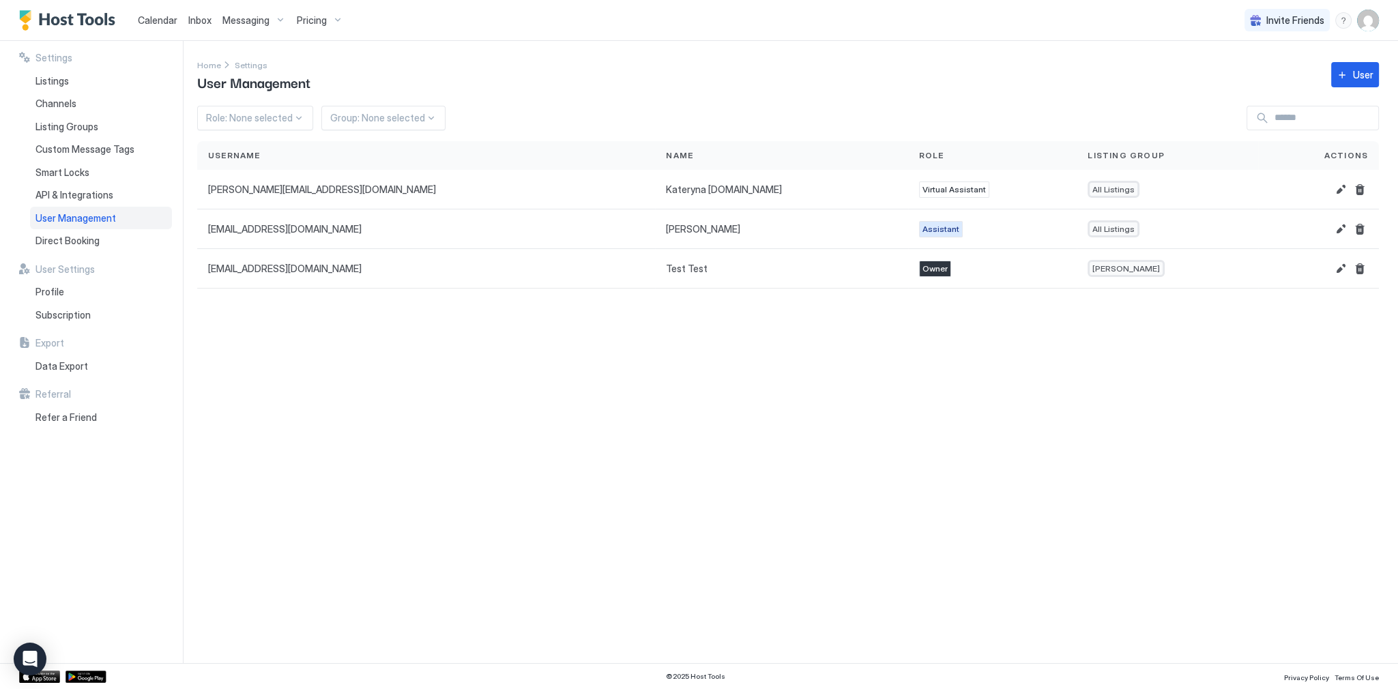
click at [759, 371] on div "Settings Home Settings User Management User Role: None selected Group: None sel…" at bounding box center [797, 352] width 1201 height 622
click at [1360, 189] on button "Delete" at bounding box center [1360, 190] width 16 height 16
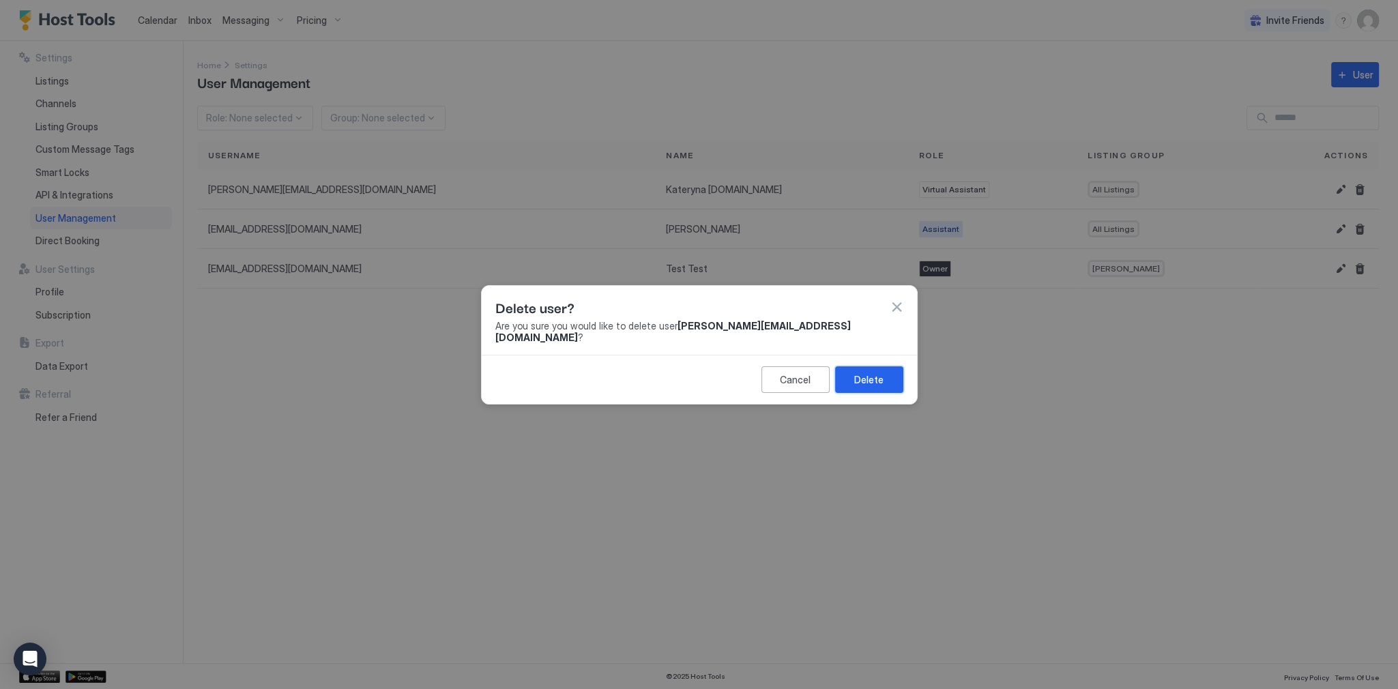
click at [885, 369] on button "Delete" at bounding box center [869, 380] width 68 height 27
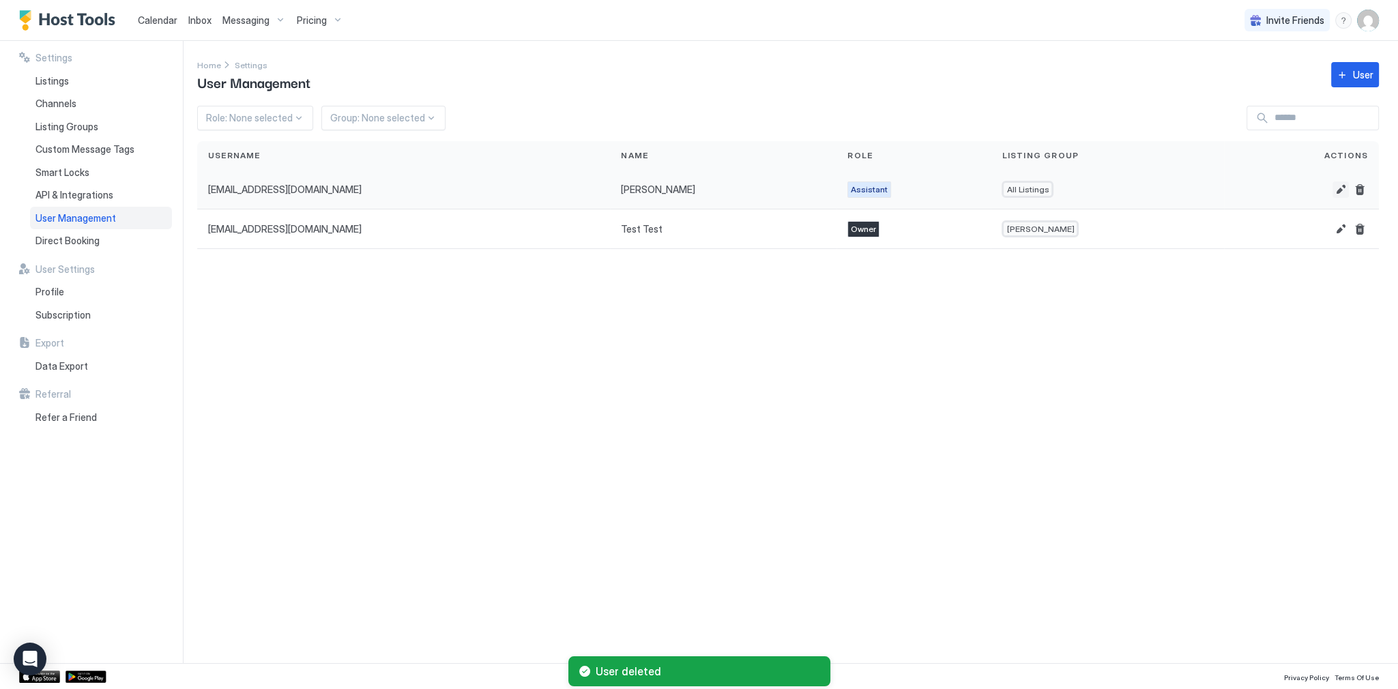
click at [1343, 187] on button "Edit" at bounding box center [1341, 190] width 16 height 16
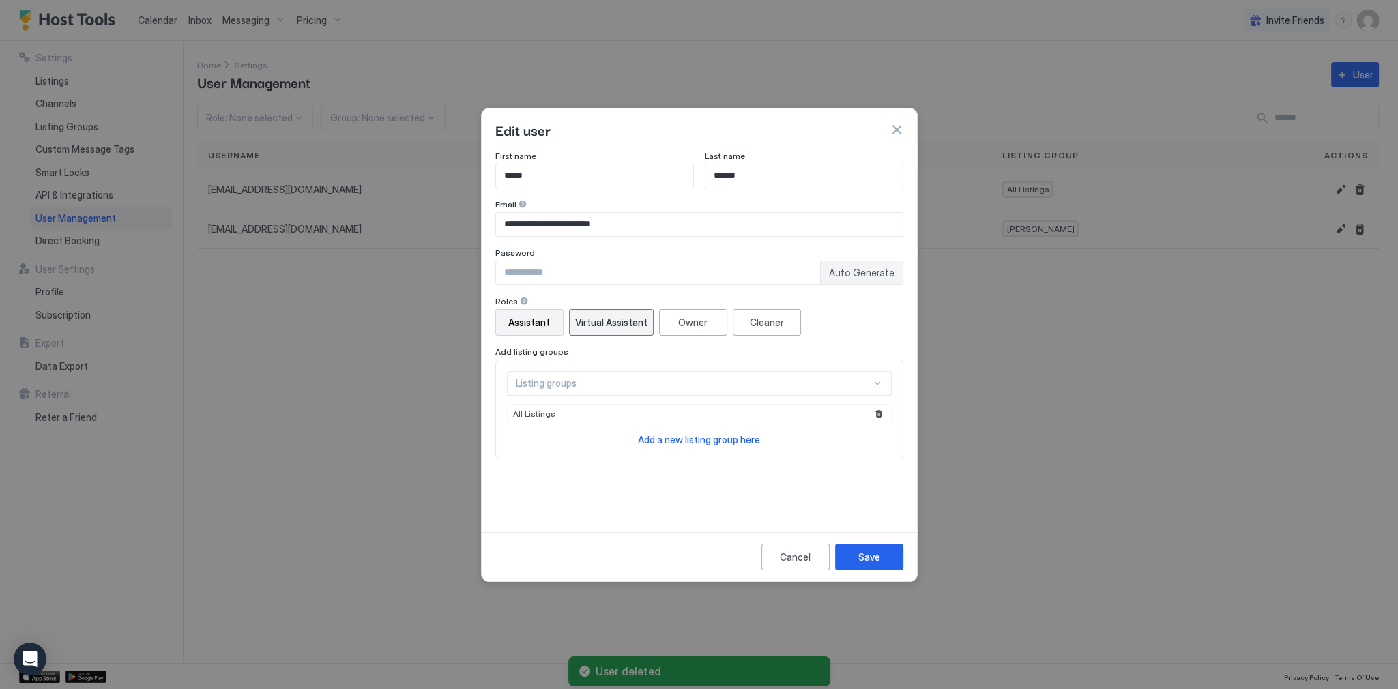
click at [609, 328] on div "Virtual Assistant" at bounding box center [611, 322] width 72 height 14
click at [872, 560] on div "Save" at bounding box center [870, 557] width 22 height 14
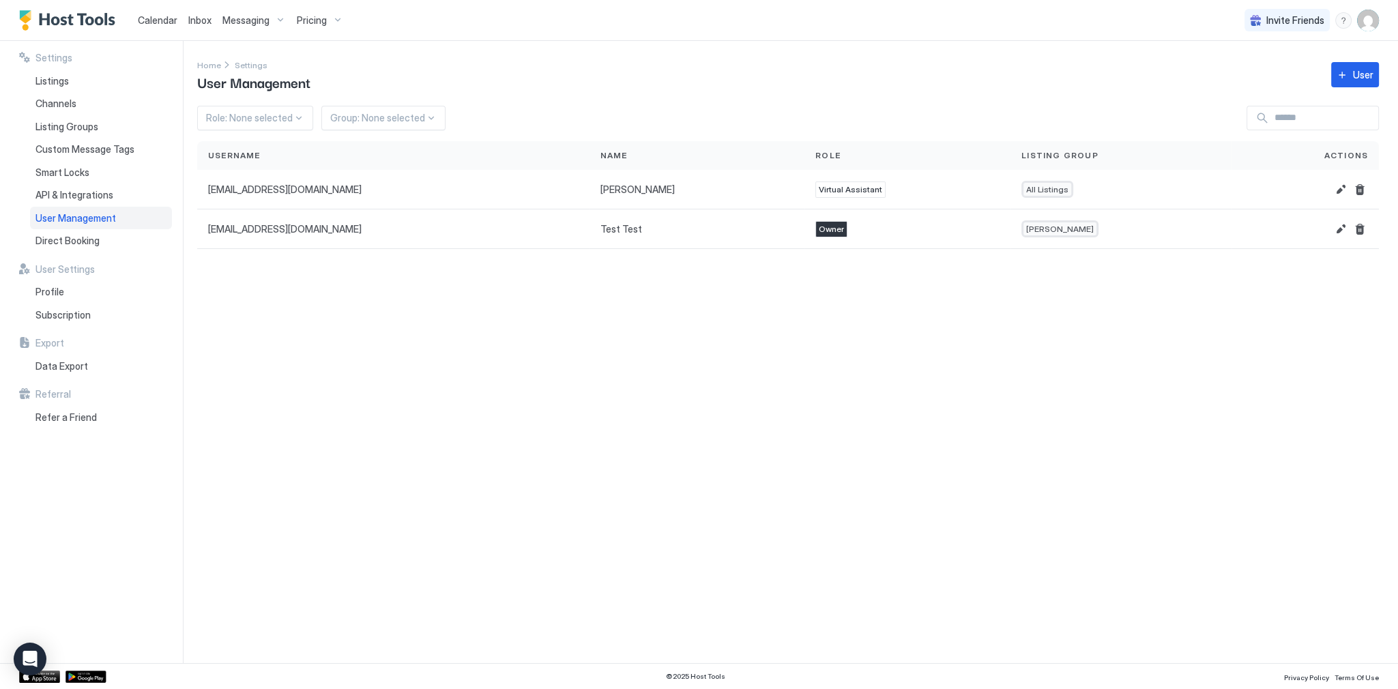
click at [1009, 341] on div "Settings Home Settings User Management User Role: None selected Group: None sel…" at bounding box center [797, 352] width 1201 height 622
click at [149, 20] on span "Calendar" at bounding box center [158, 20] width 40 height 12
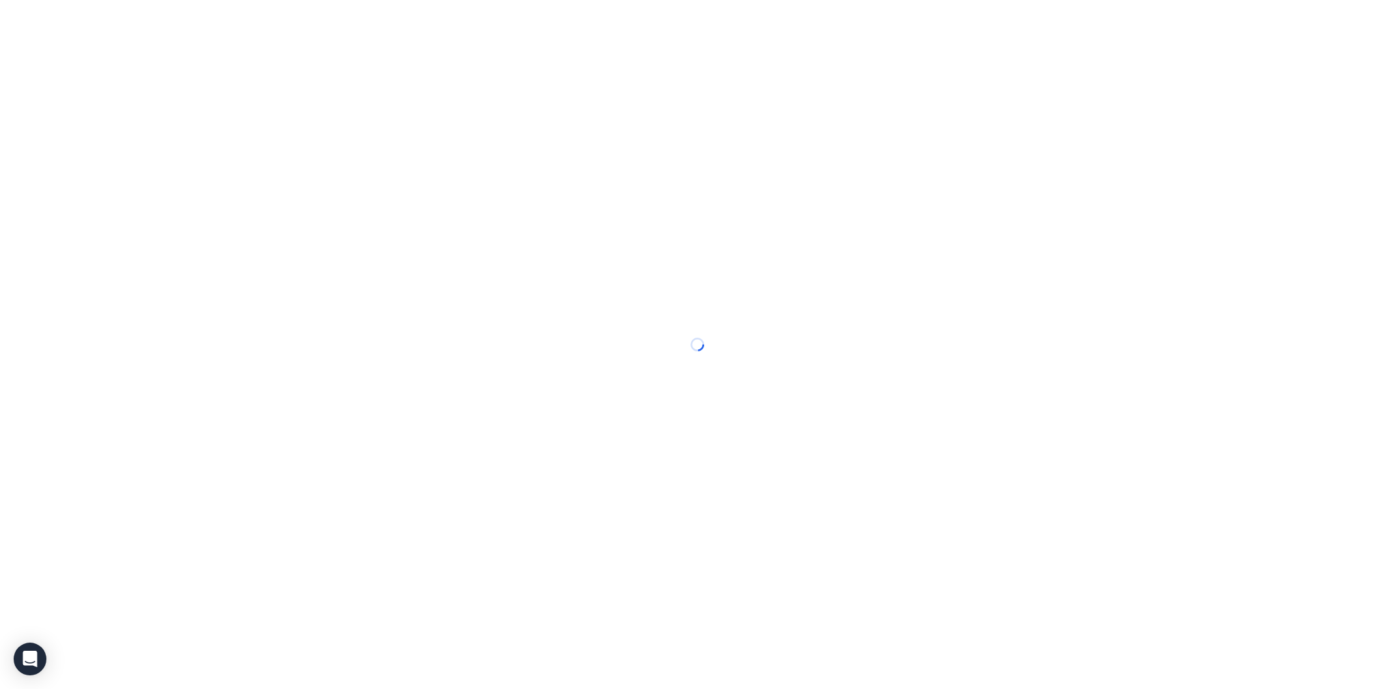
click at [149, 20] on div at bounding box center [699, 344] width 1398 height 689
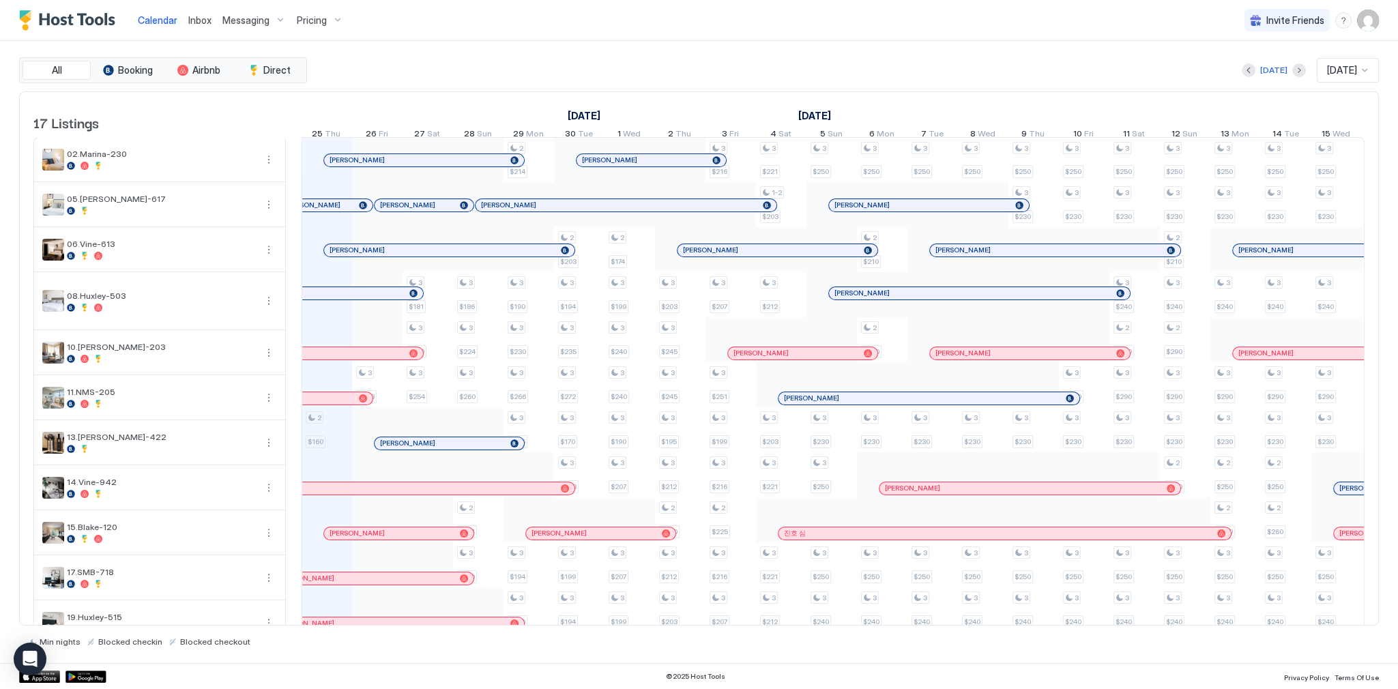
scroll to position [0, 758]
click at [676, 68] on div "[DATE] [DATE]" at bounding box center [844, 70] width 1069 height 25
